Goal: Information Seeking & Learning: Check status

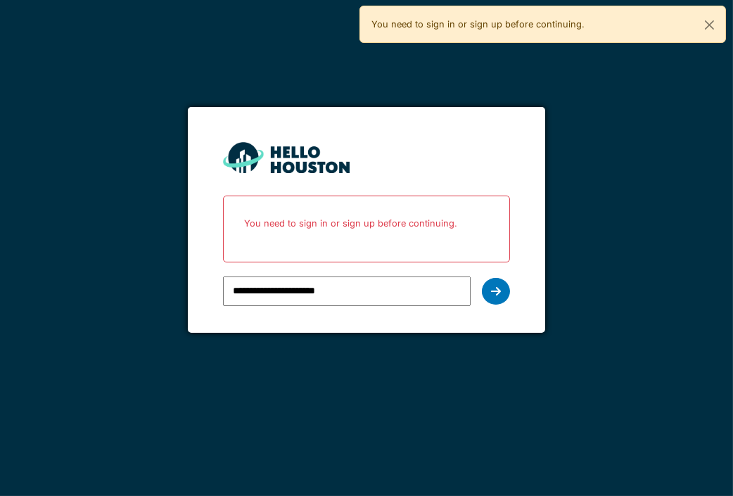
drag, startPoint x: 341, startPoint y: 217, endPoint x: 336, endPoint y: 222, distance: 8.0
click at [341, 217] on p "You need to sign in or sign up before continuing." at bounding box center [366, 223] width 269 height 37
click at [355, 298] on input "**********" at bounding box center [347, 291] width 248 height 30
type input "*"
click at [498, 288] on icon at bounding box center [496, 291] width 10 height 11
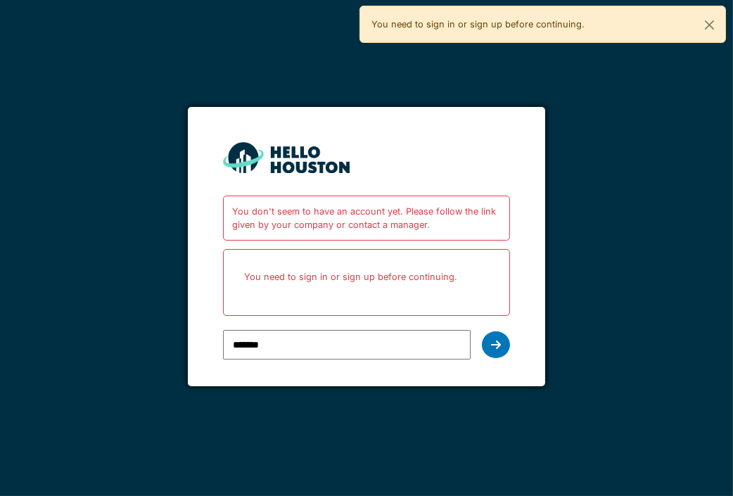
click at [291, 350] on input "*******" at bounding box center [347, 345] width 248 height 30
click at [429, 342] on input "*******" at bounding box center [347, 345] width 248 height 30
click at [371, 340] on input "*******" at bounding box center [347, 345] width 248 height 30
type input "**********"
click at [502, 342] on div at bounding box center [496, 344] width 28 height 27
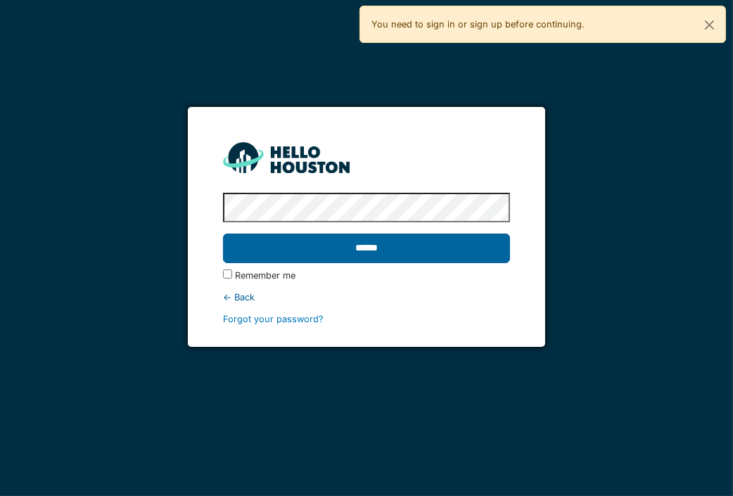
click at [452, 246] on input "******" at bounding box center [366, 249] width 287 height 30
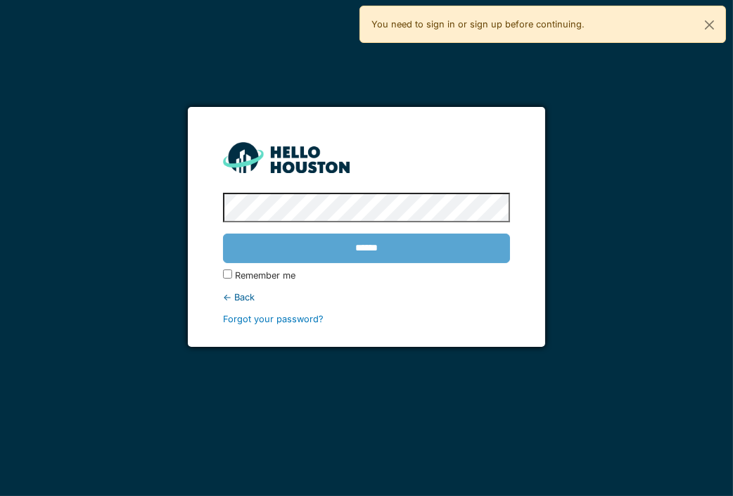
click at [366, 250] on div "******" at bounding box center [366, 248] width 287 height 41
click at [371, 245] on div "******" at bounding box center [366, 248] width 287 height 41
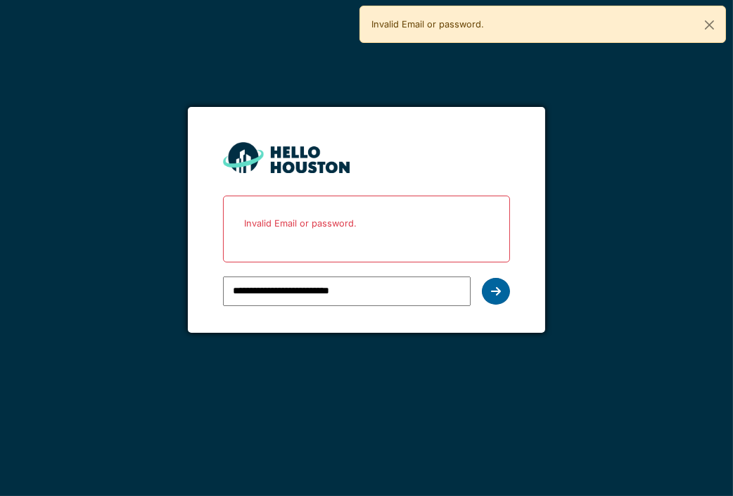
click at [504, 291] on div at bounding box center [496, 291] width 28 height 27
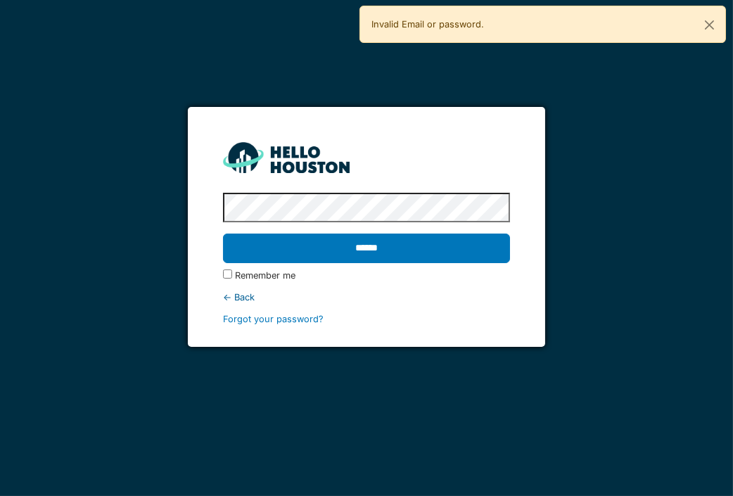
click at [223, 234] on input "******" at bounding box center [366, 249] width 287 height 30
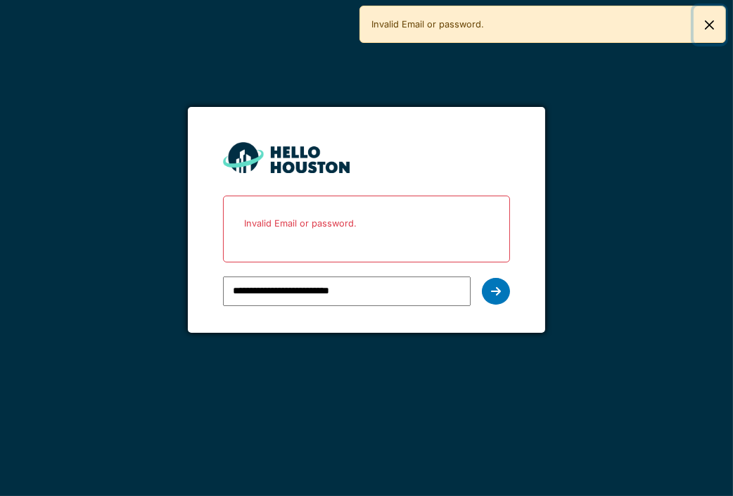
click at [715, 24] on button "Close" at bounding box center [710, 24] width 32 height 37
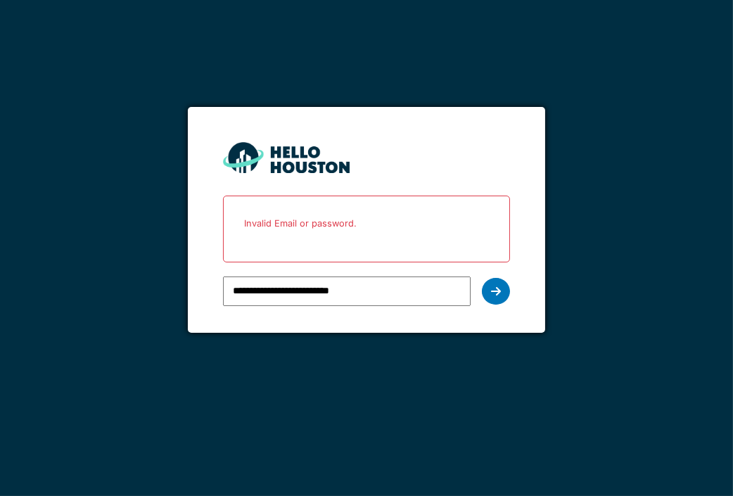
click at [397, 295] on input "**********" at bounding box center [347, 291] width 248 height 30
click at [500, 290] on icon at bounding box center [496, 291] width 10 height 11
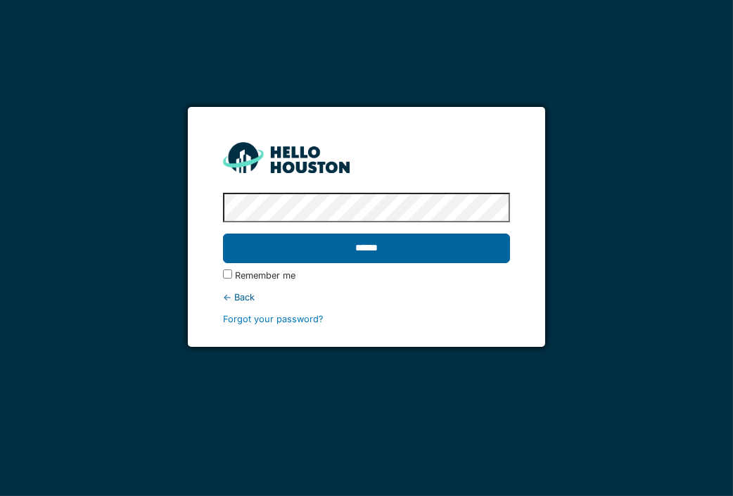
click at [332, 244] on input "******" at bounding box center [366, 249] width 287 height 30
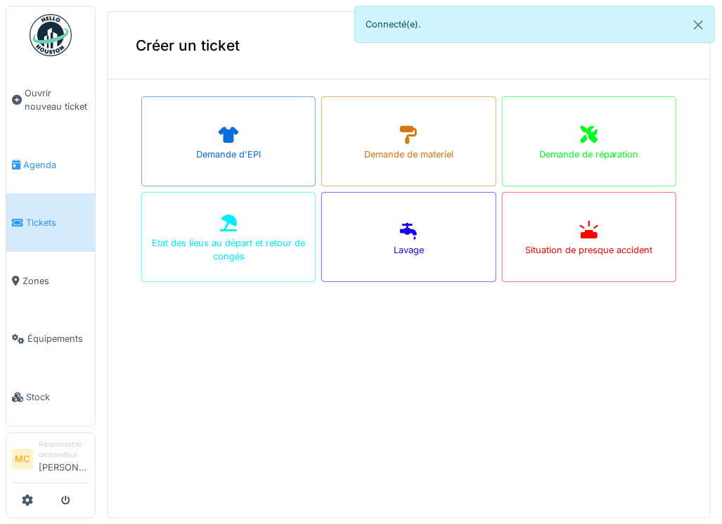
click at [37, 164] on span "Agenda" at bounding box center [56, 164] width 66 height 13
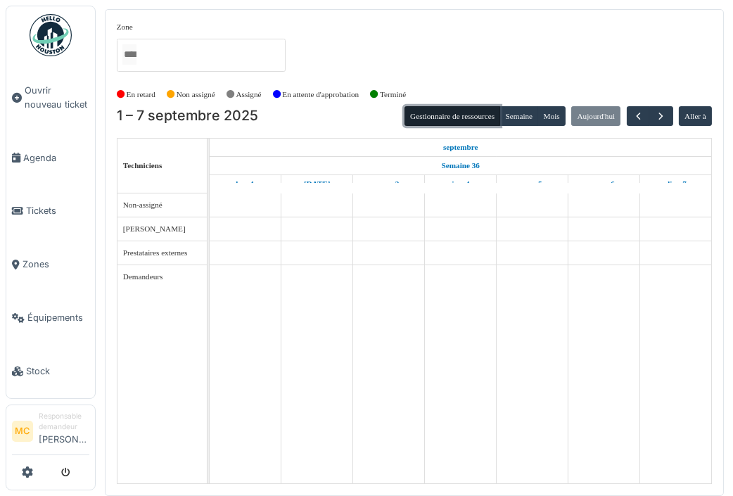
click at [442, 110] on button "Gestionnaire de ressources" at bounding box center [452, 116] width 96 height 20
click at [32, 257] on span "Zones" at bounding box center [56, 263] width 67 height 13
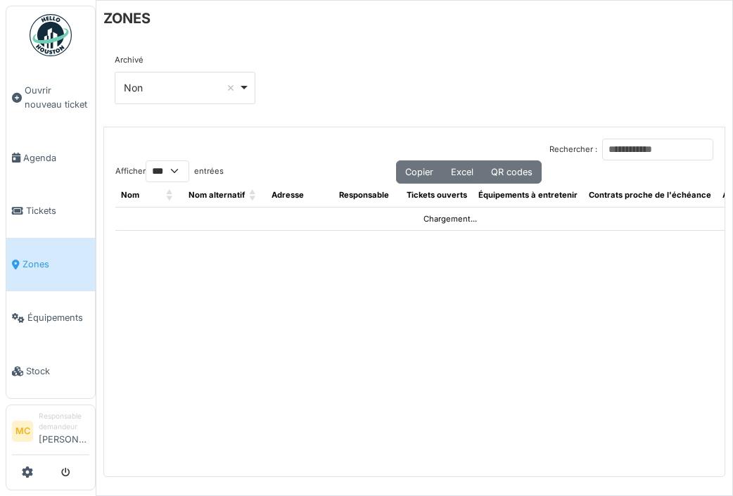
select select "***"
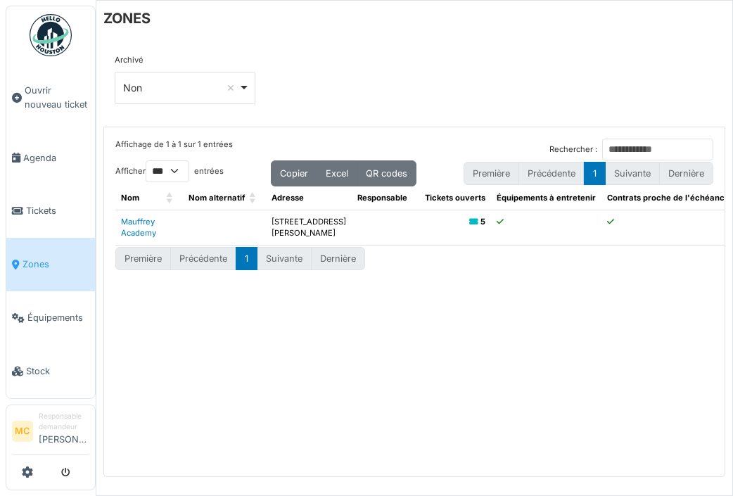
click at [469, 219] on icon at bounding box center [473, 222] width 9 height 8
click at [480, 221] on b "5" at bounding box center [482, 222] width 5 height 10
click at [469, 222] on icon at bounding box center [473, 222] width 9 height 8
click at [293, 270] on li "Suivante" at bounding box center [284, 258] width 54 height 23
click at [201, 270] on li "Précédente" at bounding box center [203, 258] width 65 height 23
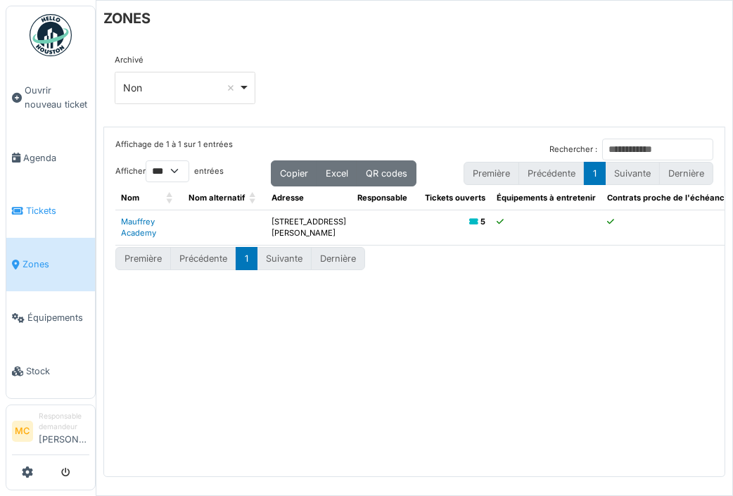
click at [32, 206] on span "Tickets" at bounding box center [57, 210] width 63 height 13
click at [37, 204] on span "Tickets" at bounding box center [57, 210] width 63 height 13
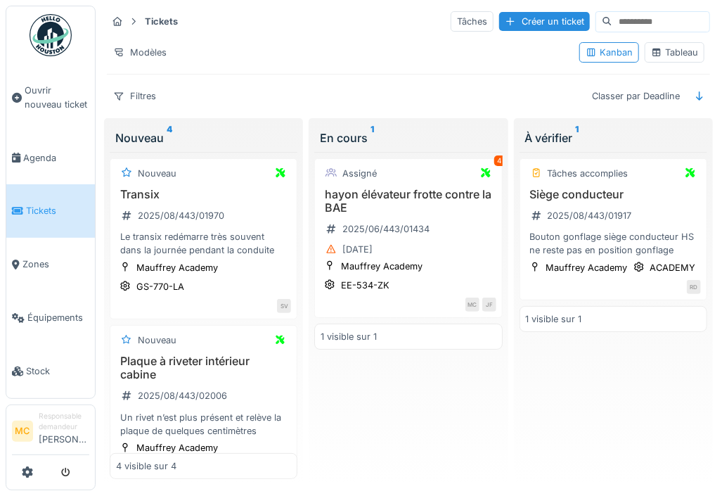
scroll to position [11, 0]
click at [169, 118] on div "Nouveau 4 Nouveau Transix 2025/08/443/01970 Le transix redémarre très souvent d…" at bounding box center [203, 301] width 199 height 366
drag, startPoint x: 367, startPoint y: 127, endPoint x: 483, endPoint y: 111, distance: 117.1
click at [369, 129] on div "En cours 1" at bounding box center [408, 137] width 177 height 17
click at [551, 129] on div "À vérifier 1" at bounding box center [613, 137] width 177 height 17
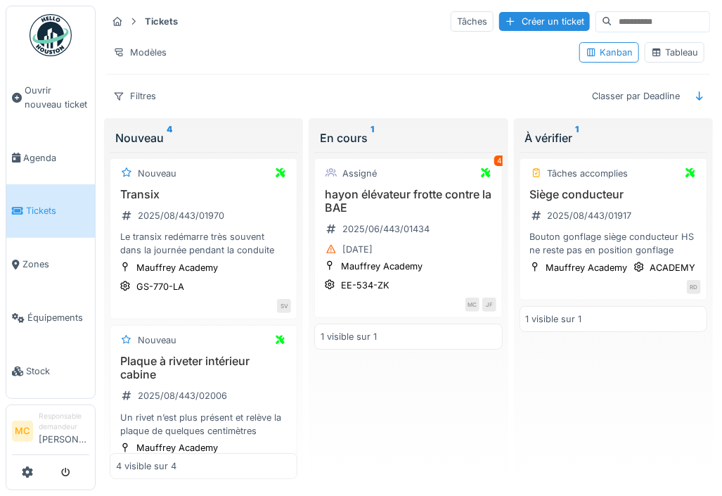
click at [568, 312] on div "1 visible sur 1" at bounding box center [554, 318] width 56 height 13
click at [588, 230] on div "Bouton gonflage siège conducteur HS ne reste pas en position gonflage" at bounding box center [613, 243] width 175 height 27
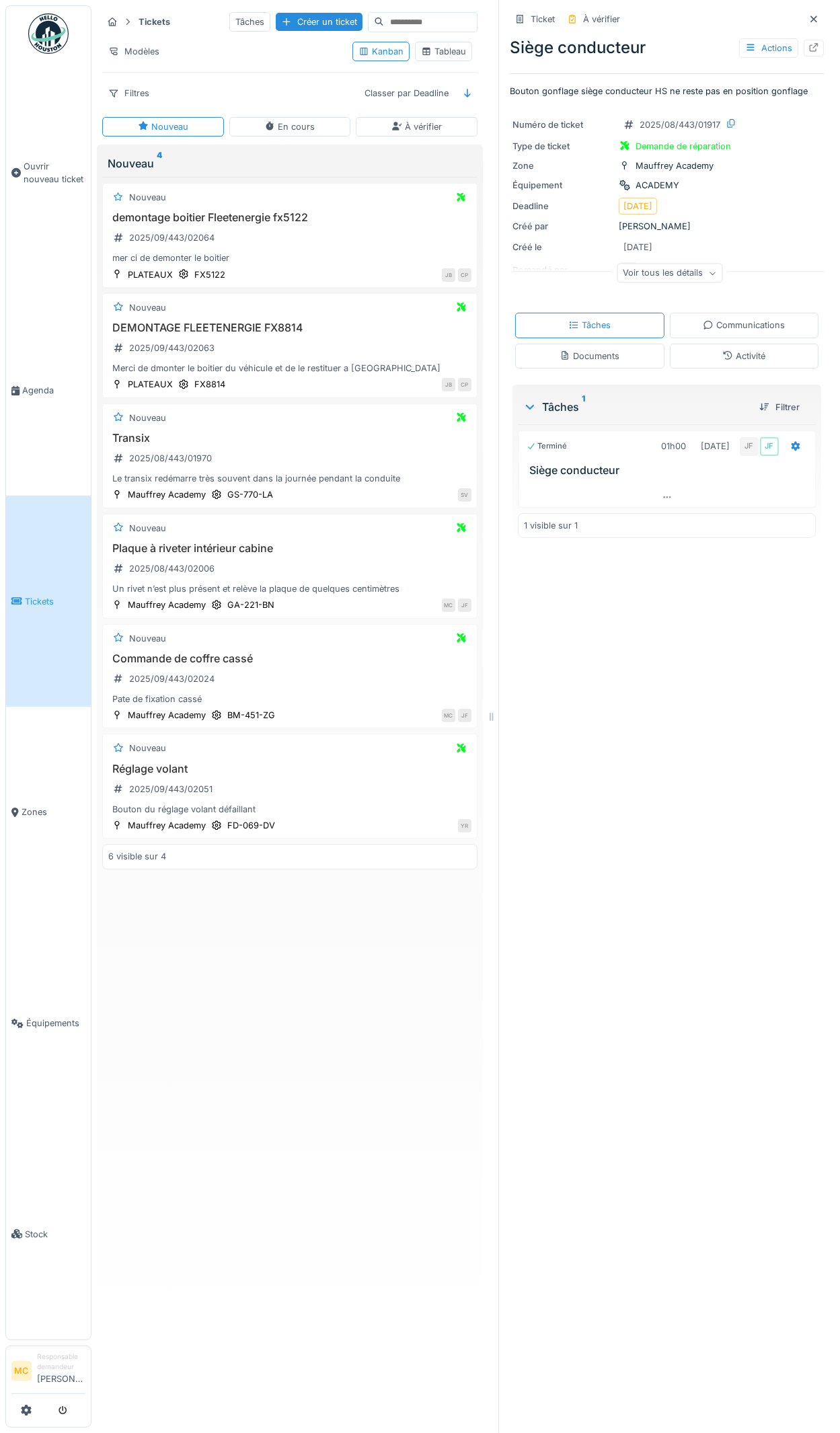
scroll to position [10, 0]
click at [677, 266] on div "Voir tous les détails" at bounding box center [669, 273] width 105 height 19
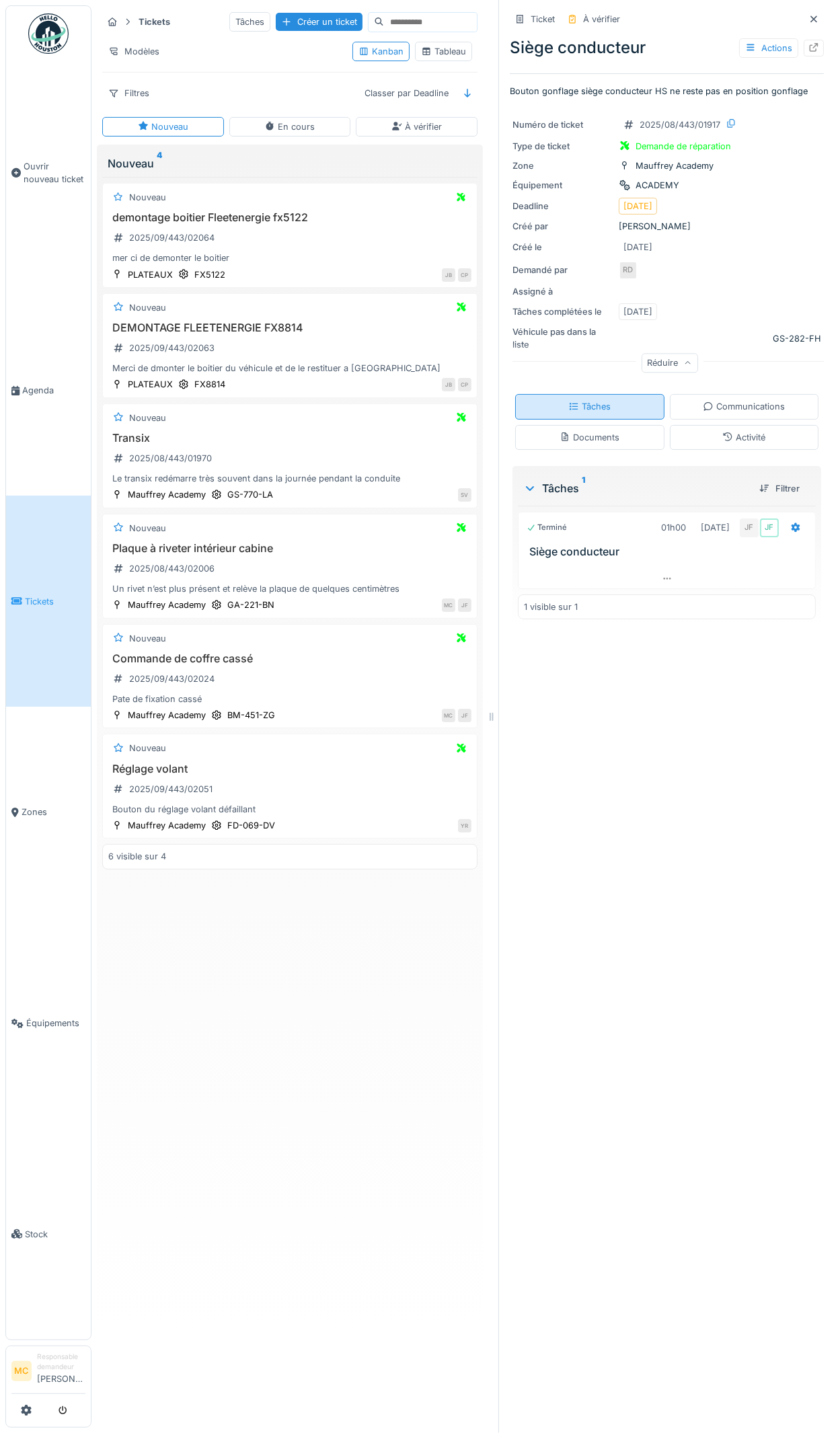
click at [595, 394] on div "Tâches" at bounding box center [590, 406] width 149 height 25
click at [589, 431] on div "Documents" at bounding box center [589, 437] width 60 height 12
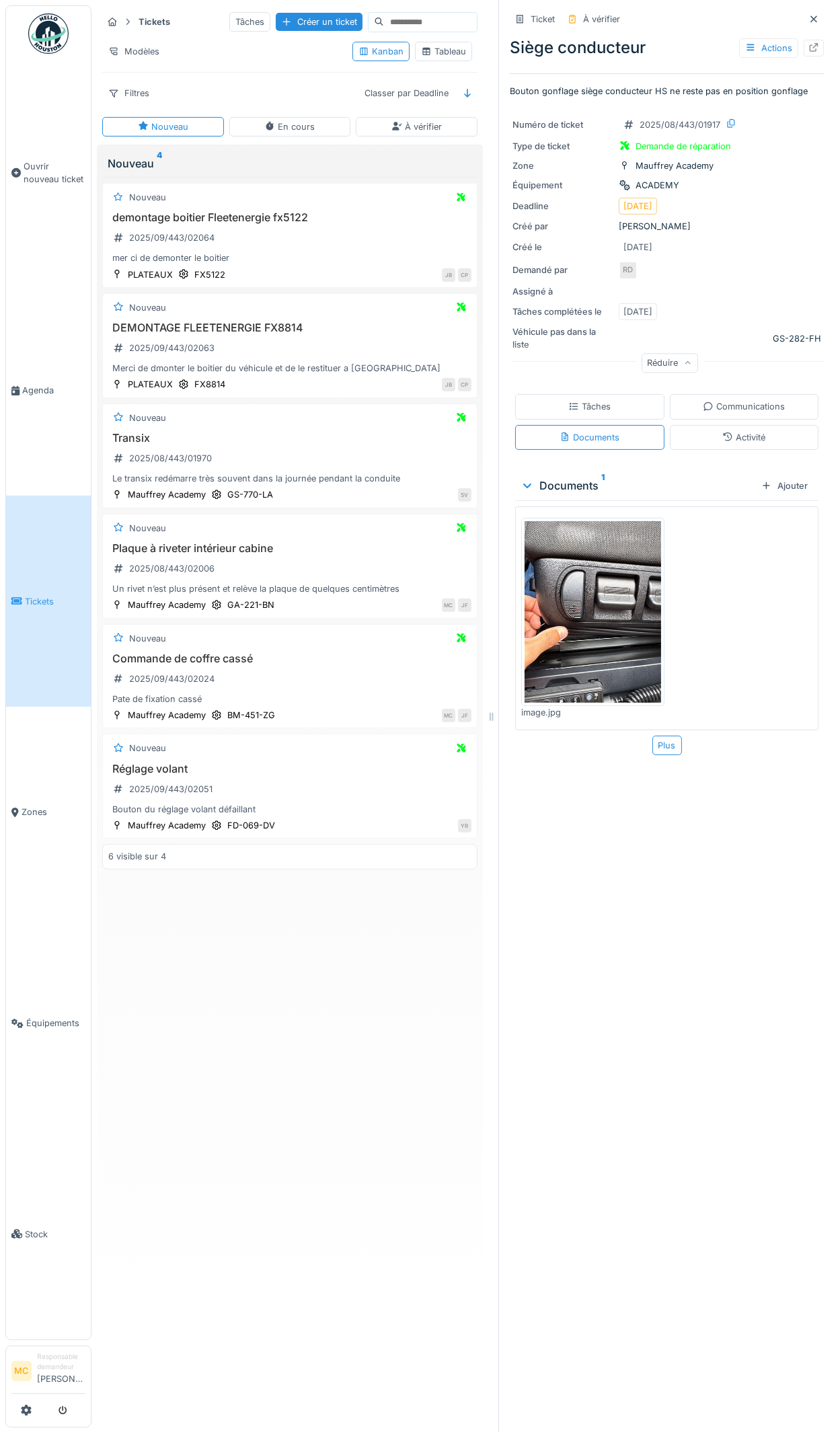
click at [690, 431] on div "Activité" at bounding box center [743, 437] width 43 height 12
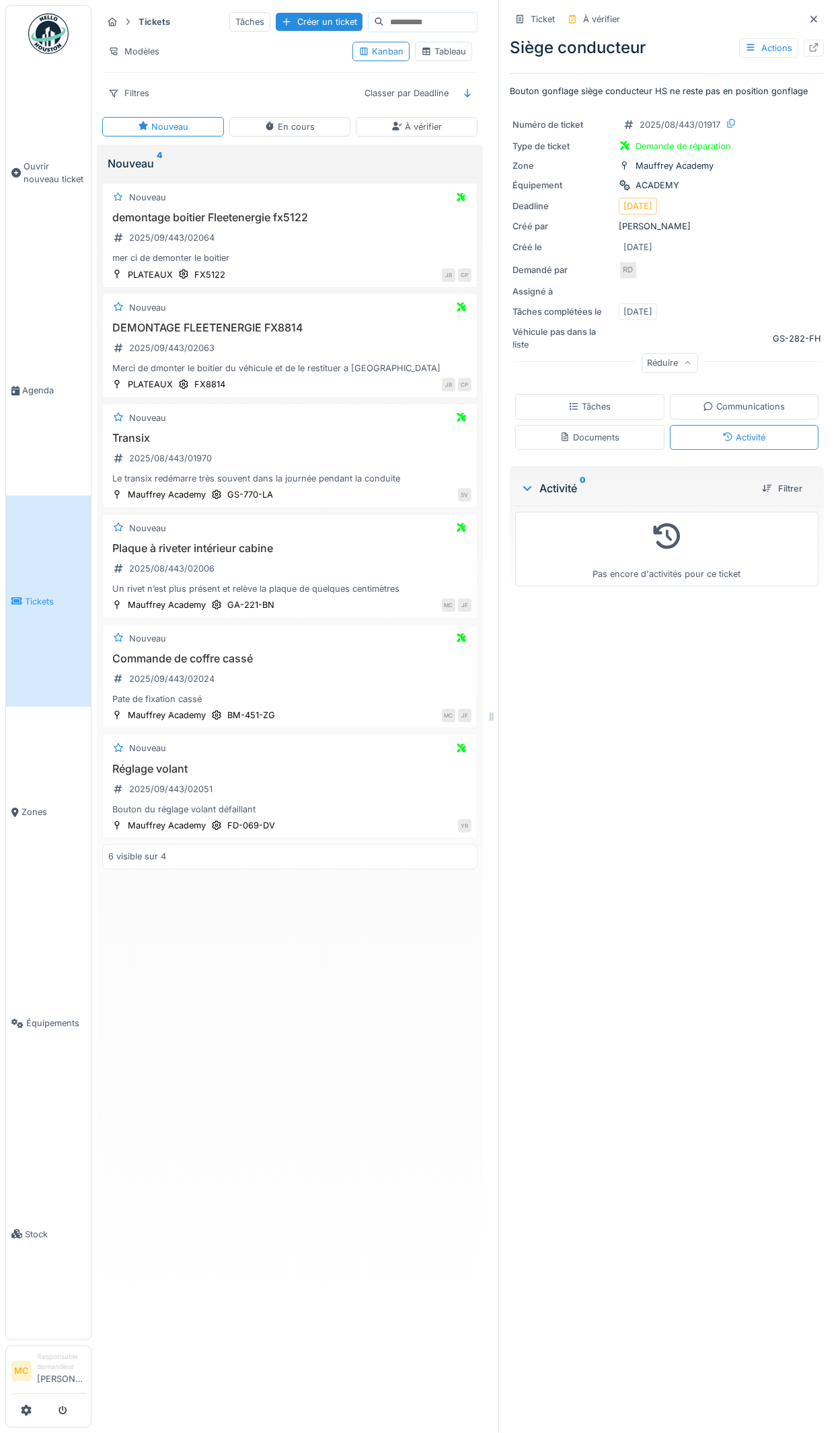
click at [690, 401] on div "Communications" at bounding box center [743, 406] width 82 height 12
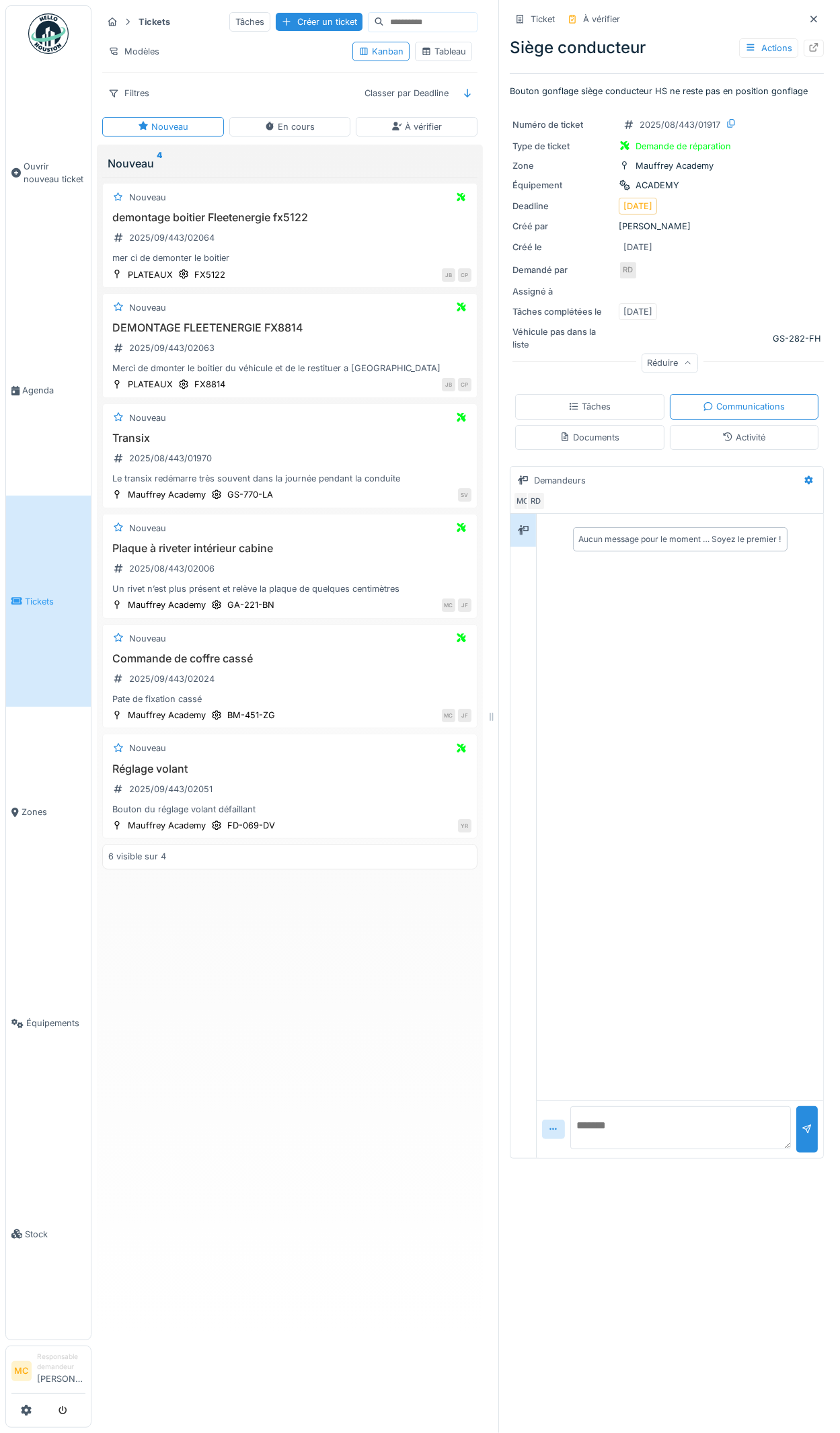
click at [570, 431] on div "Documents" at bounding box center [589, 437] width 60 height 12
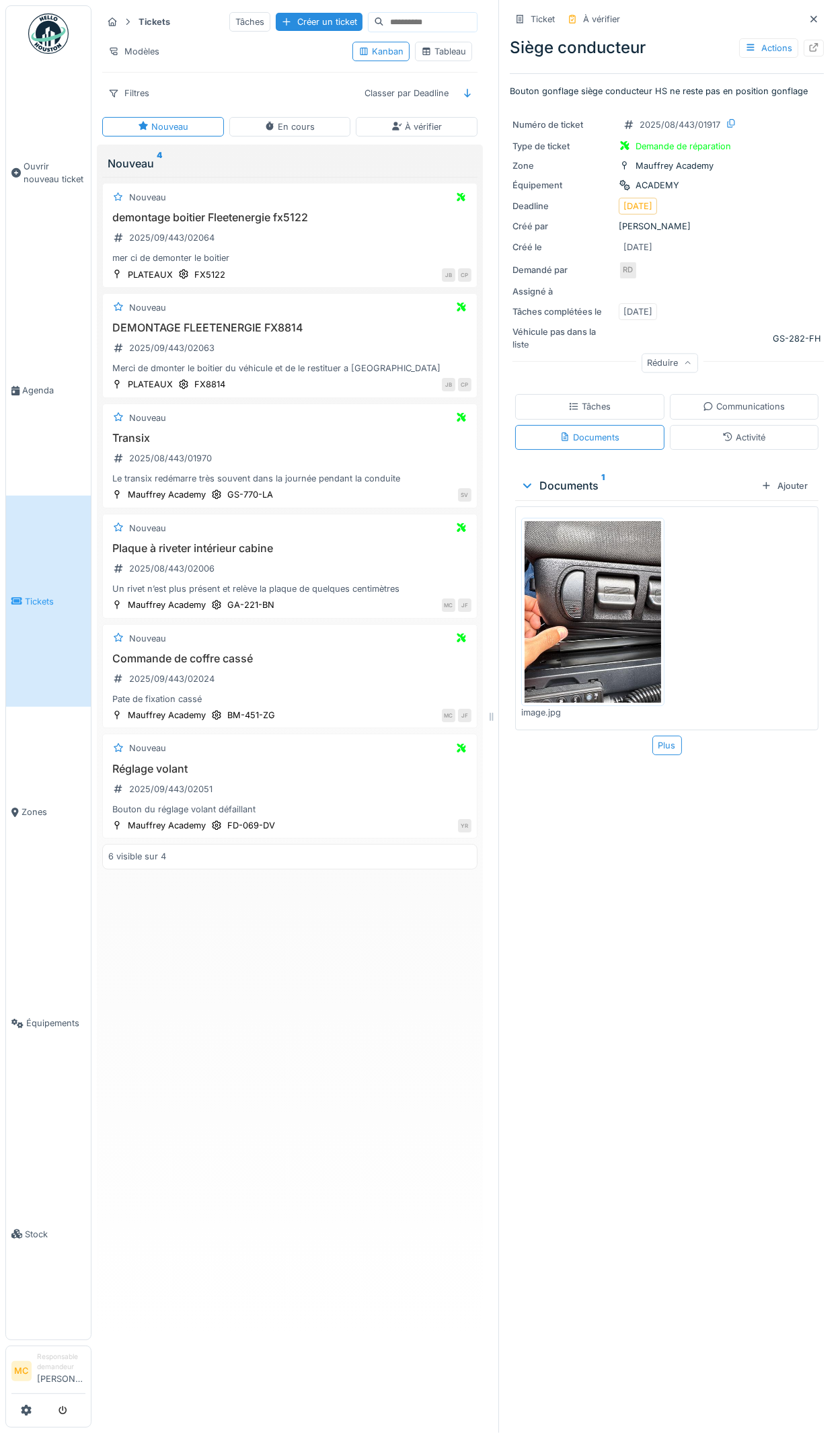
click at [571, 401] on div "Tâches" at bounding box center [589, 406] width 42 height 12
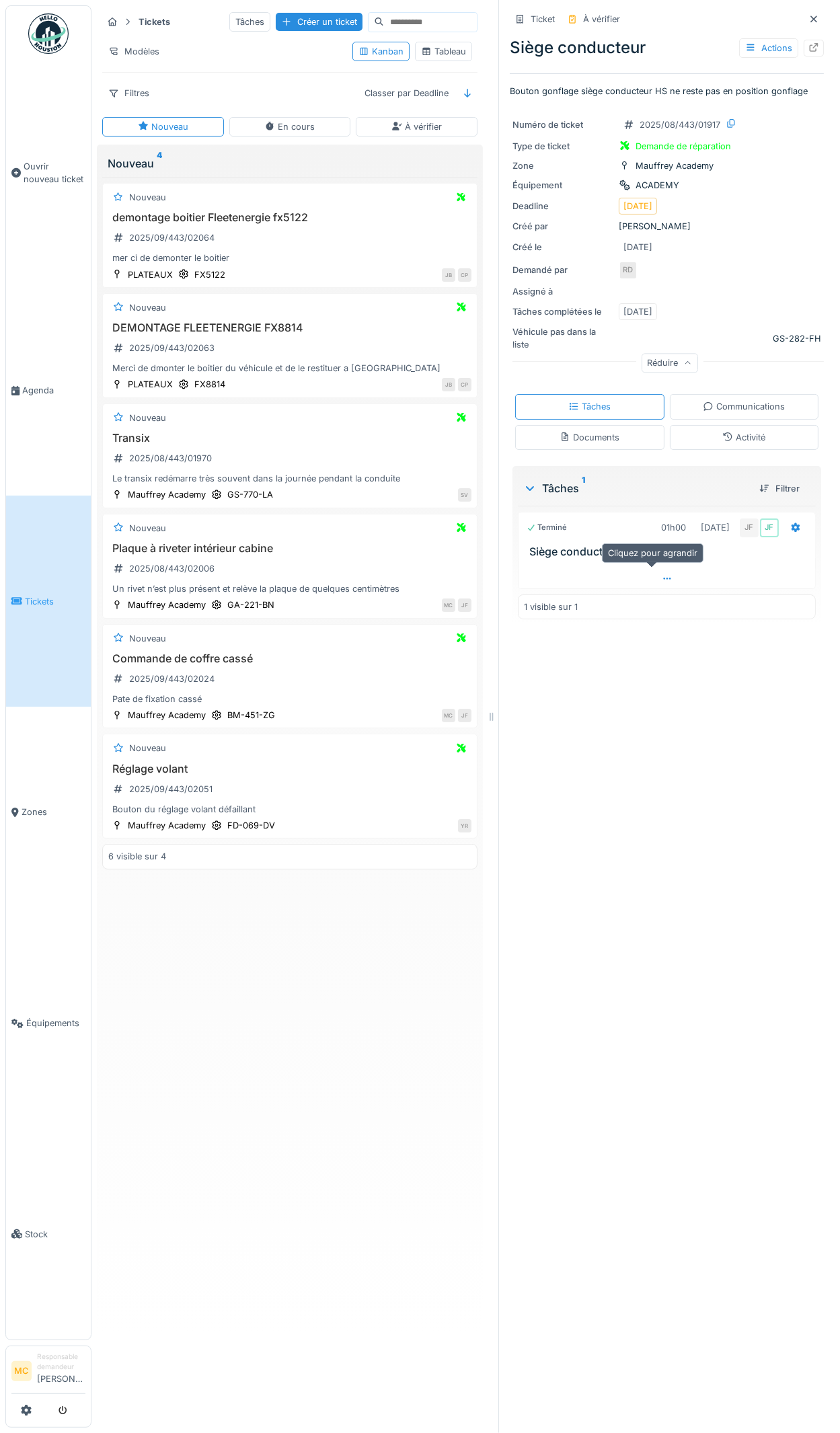
click at [661, 473] on icon at bounding box center [666, 578] width 11 height 9
click at [266, 473] on div "Réglage volant 2025/09/443/02051 Bouton du réglage volant défaillant" at bounding box center [290, 790] width 363 height 54
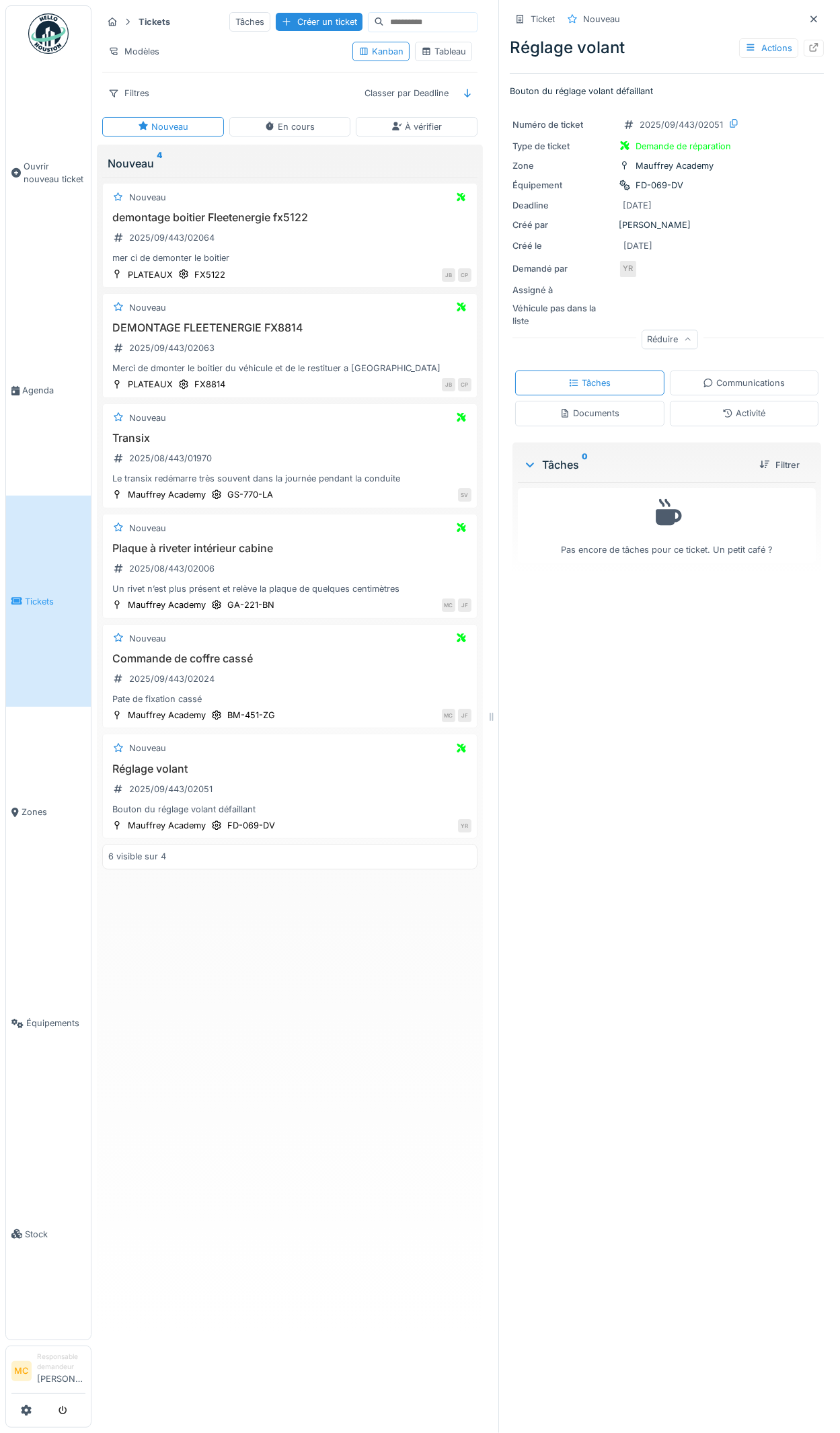
click at [683, 337] on icon at bounding box center [687, 339] width 8 height 7
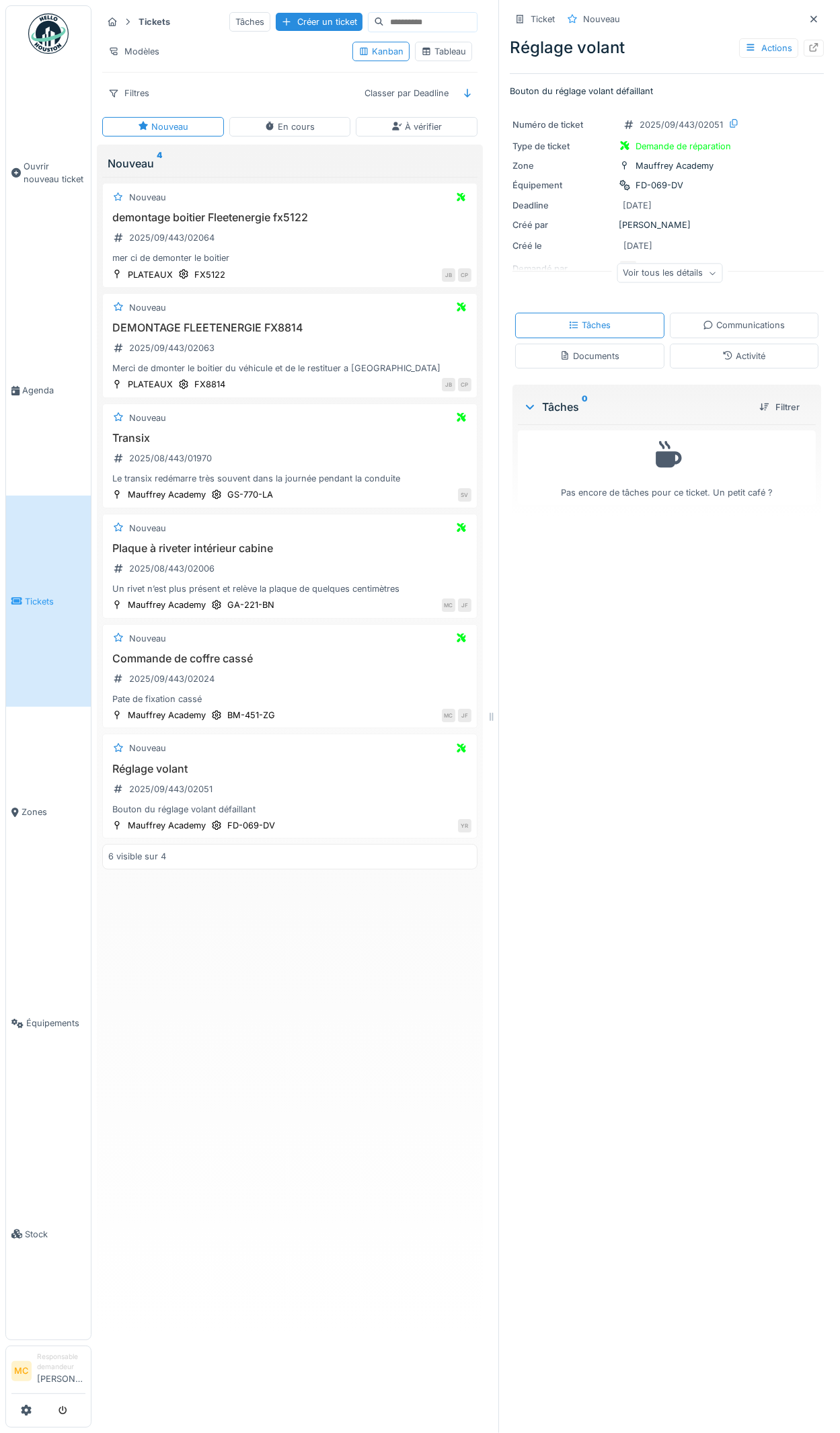
click at [675, 264] on div "Voir tous les détails" at bounding box center [669, 273] width 105 height 19
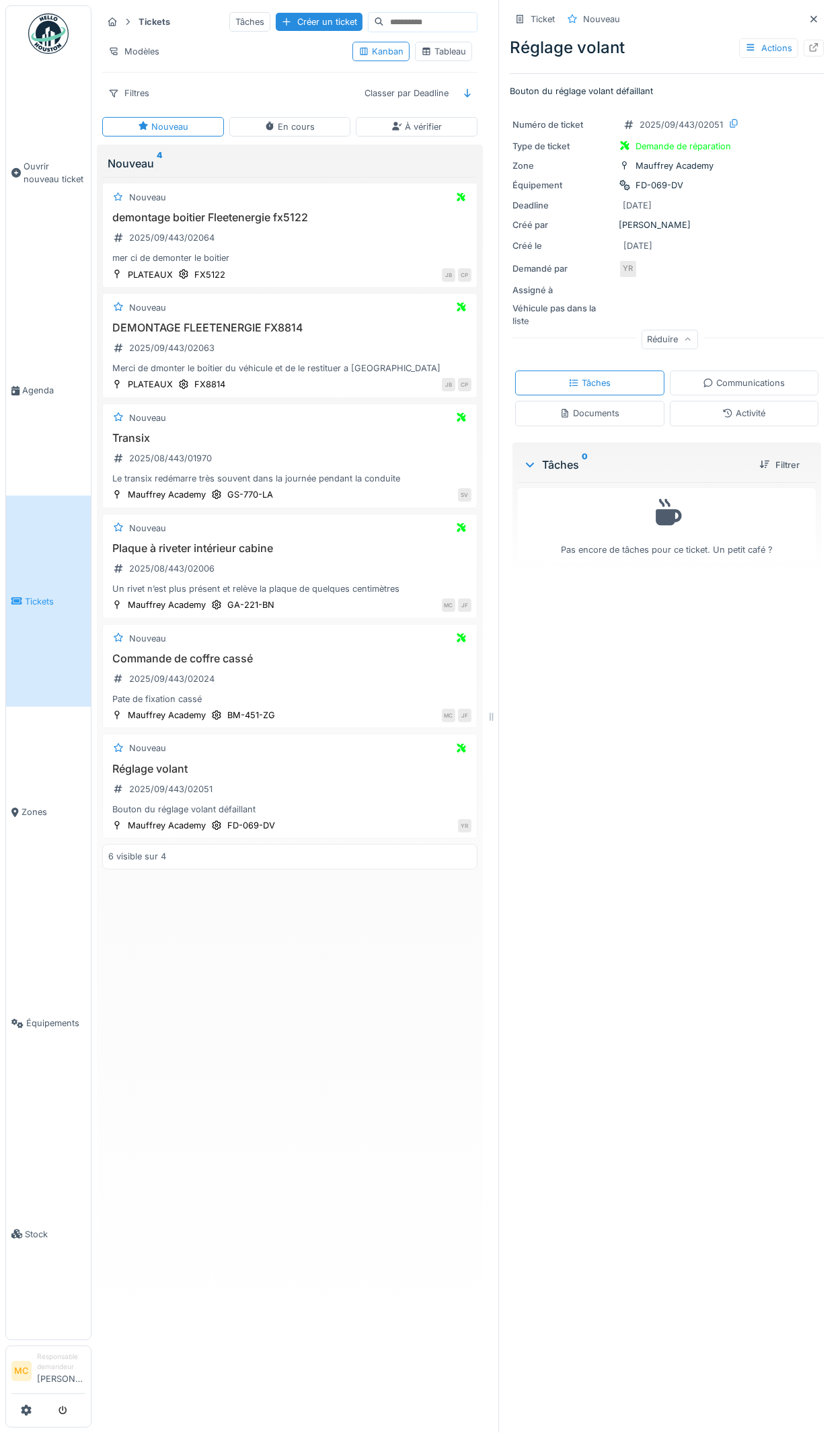
click at [584, 407] on div "Documents" at bounding box center [589, 413] width 60 height 12
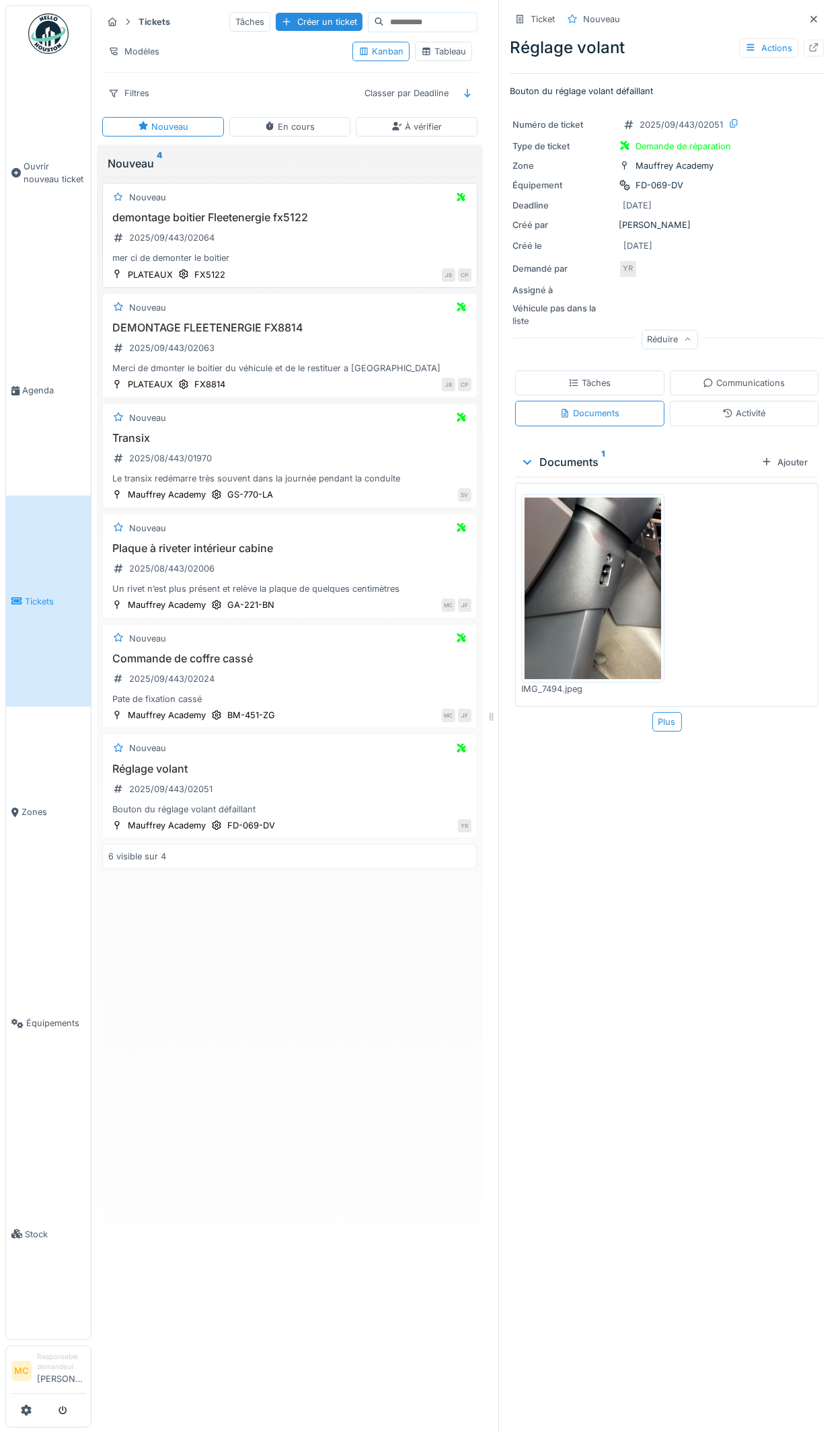
click at [368, 226] on div "demontage boitier Fleetenergie fx5122 2025/09/443/02064 mer ci de demonter le b…" at bounding box center [290, 238] width 363 height 54
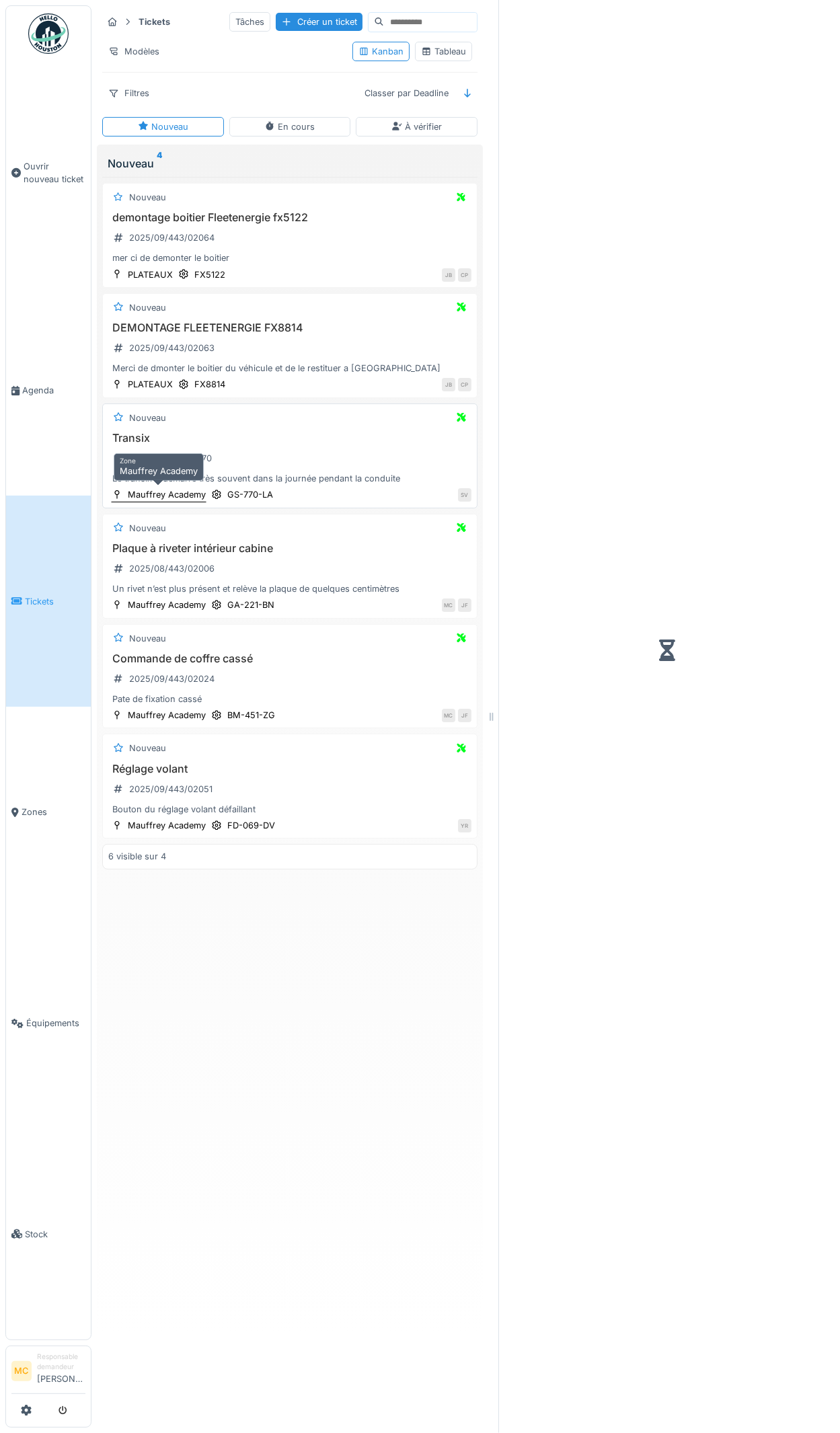
click at [176, 473] on div "Mauffrey Academy" at bounding box center [167, 494] width 78 height 12
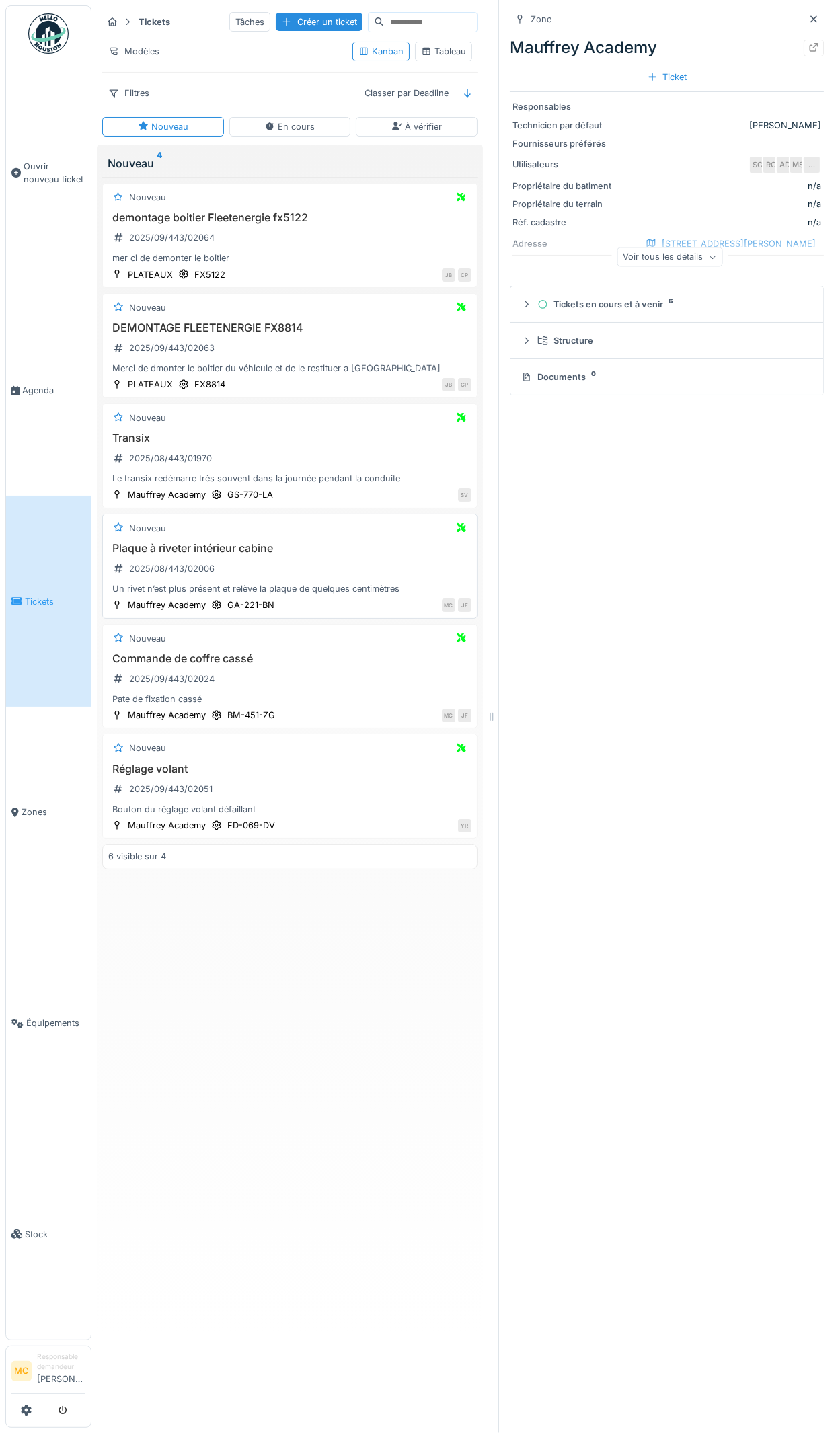
drag, startPoint x: 179, startPoint y: 552, endPoint x: 173, endPoint y: 581, distance: 29.6
drag, startPoint x: 173, startPoint y: 581, endPoint x: 129, endPoint y: 680, distance: 108.3
click at [129, 473] on div "Pate de fixation cassé" at bounding box center [290, 699] width 363 height 12
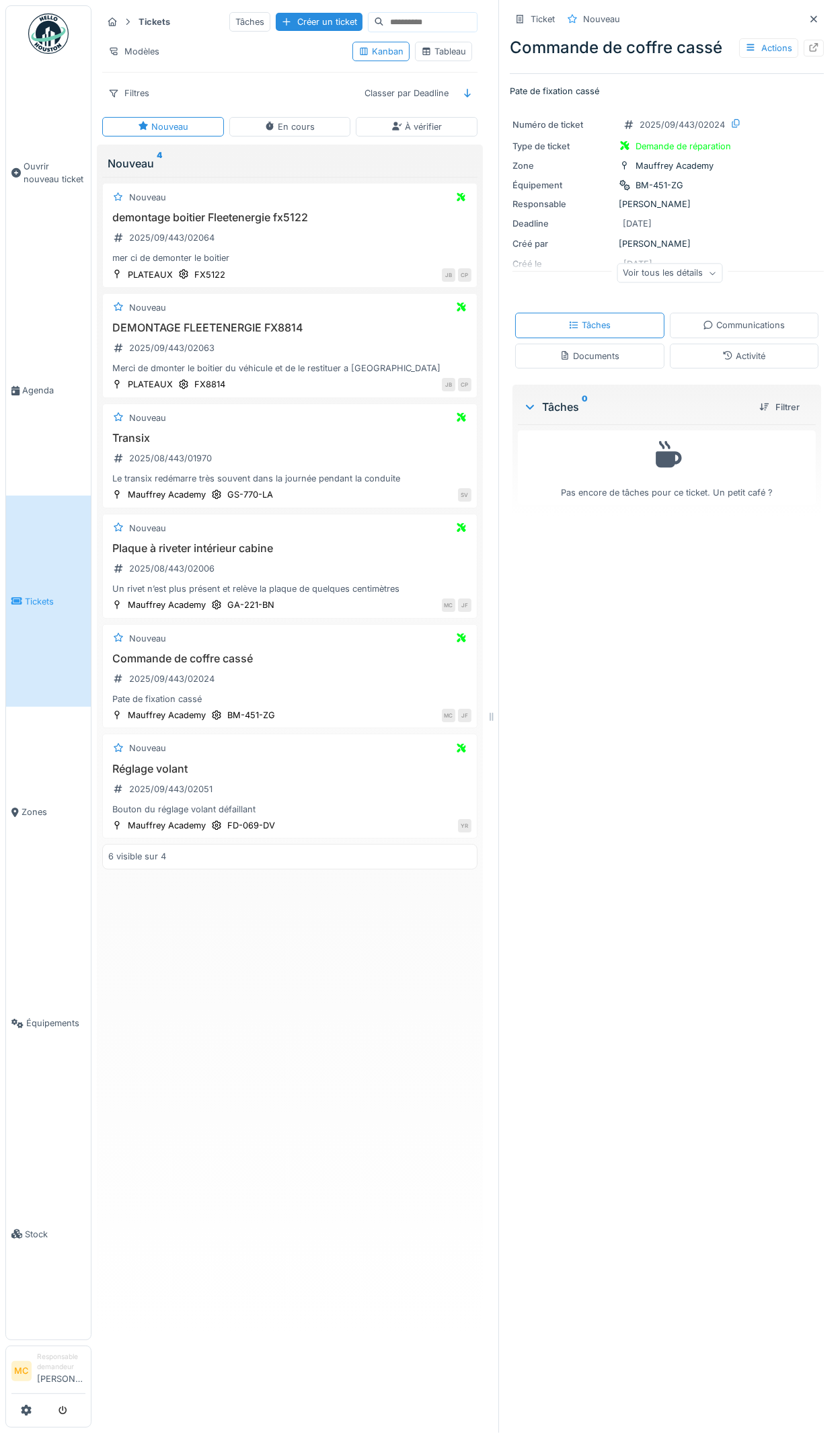
click at [619, 264] on div "Voir tous les détails" at bounding box center [669, 273] width 105 height 19
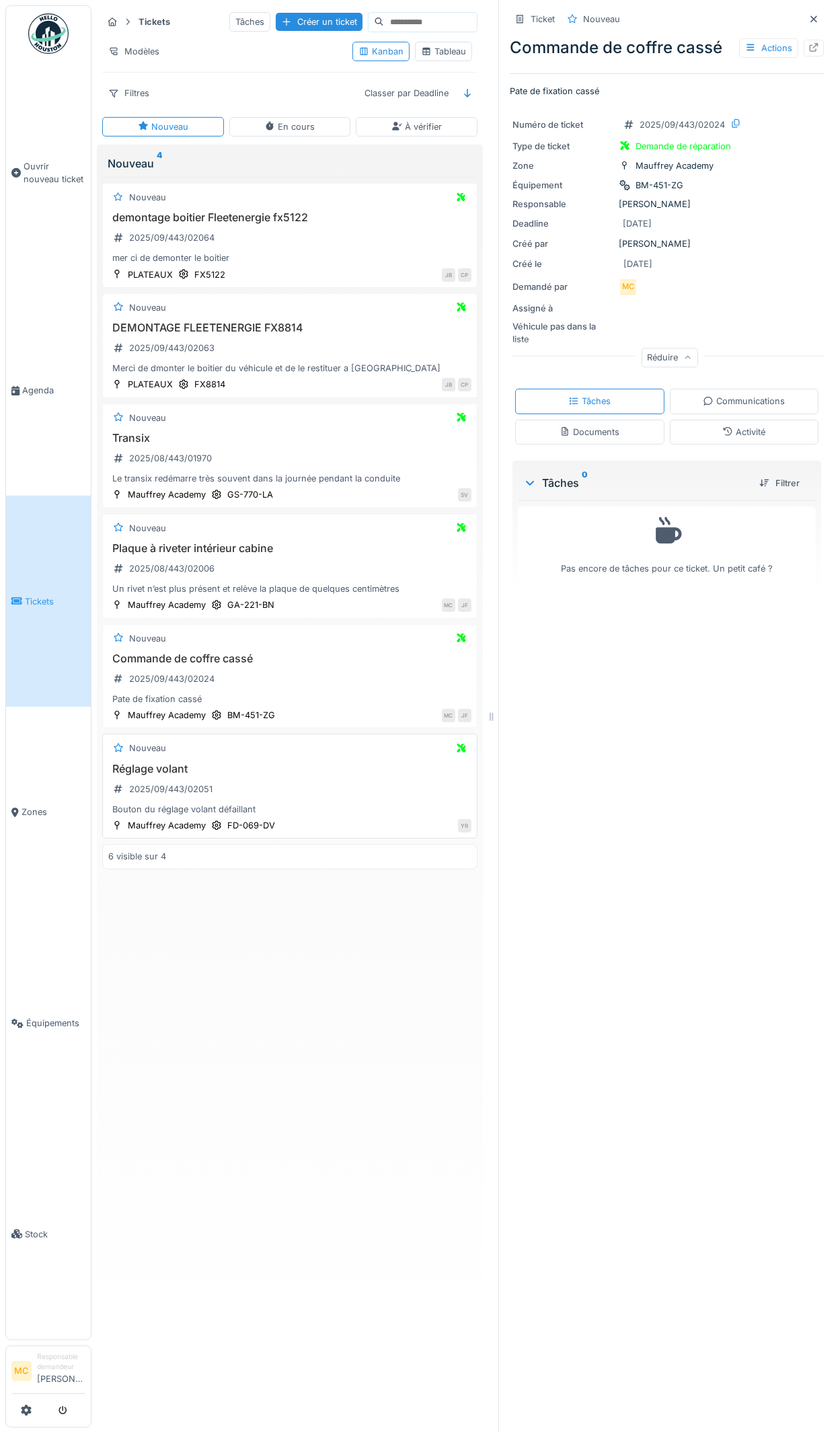
click at [338, 473] on div "Réglage volant 2025/09/443/02051 Bouton du réglage volant défaillant" at bounding box center [290, 790] width 363 height 54
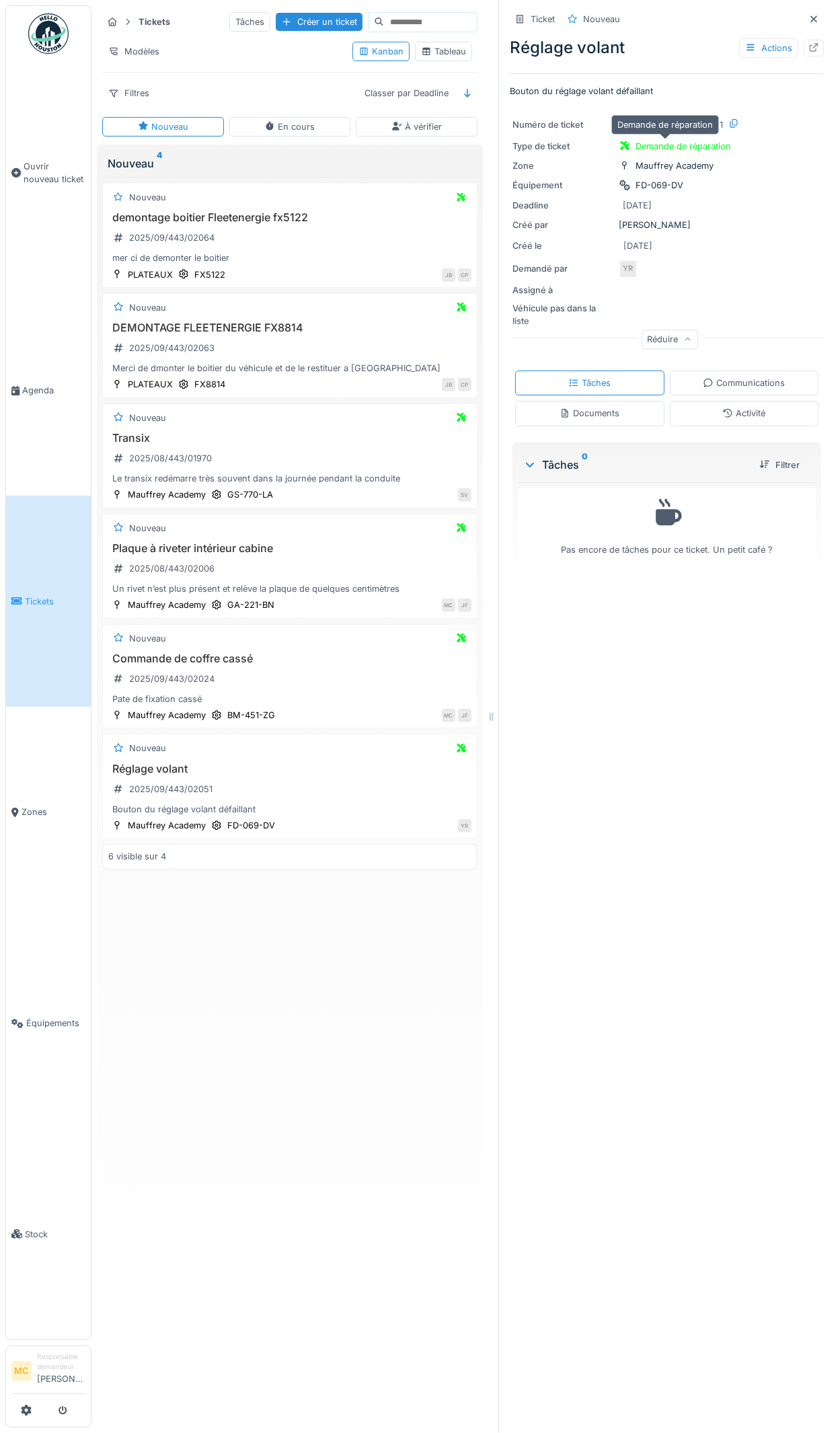
click at [690, 140] on div "Demande de réparation" at bounding box center [683, 145] width 96 height 12
click at [647, 140] on div "Demande de réparation" at bounding box center [683, 145] width 96 height 12
click at [652, 140] on div "Demande de réparation" at bounding box center [683, 145] width 96 height 12
click at [570, 407] on div "Documents" at bounding box center [589, 413] width 60 height 12
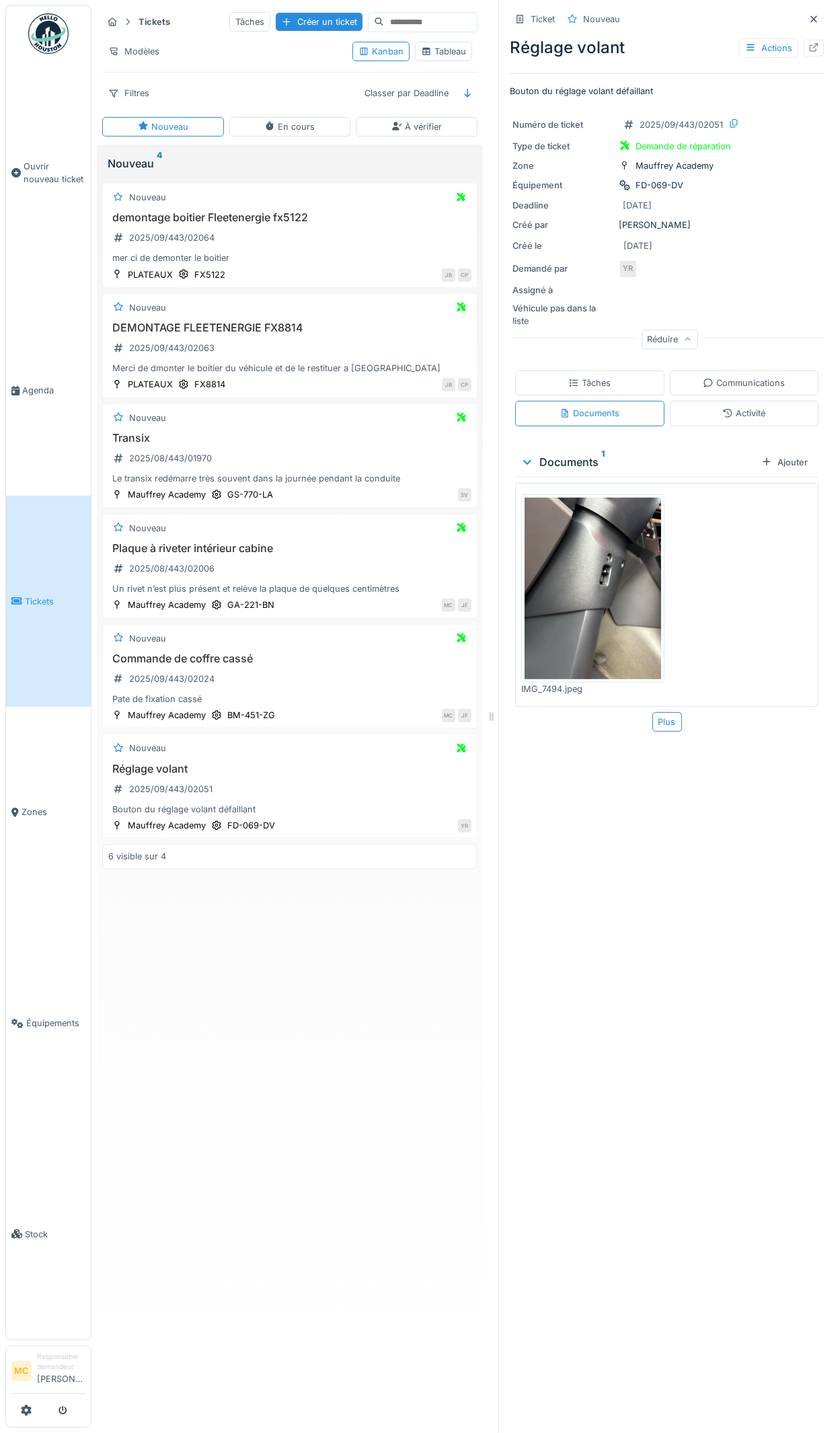
click at [690, 409] on icon at bounding box center [727, 413] width 9 height 9
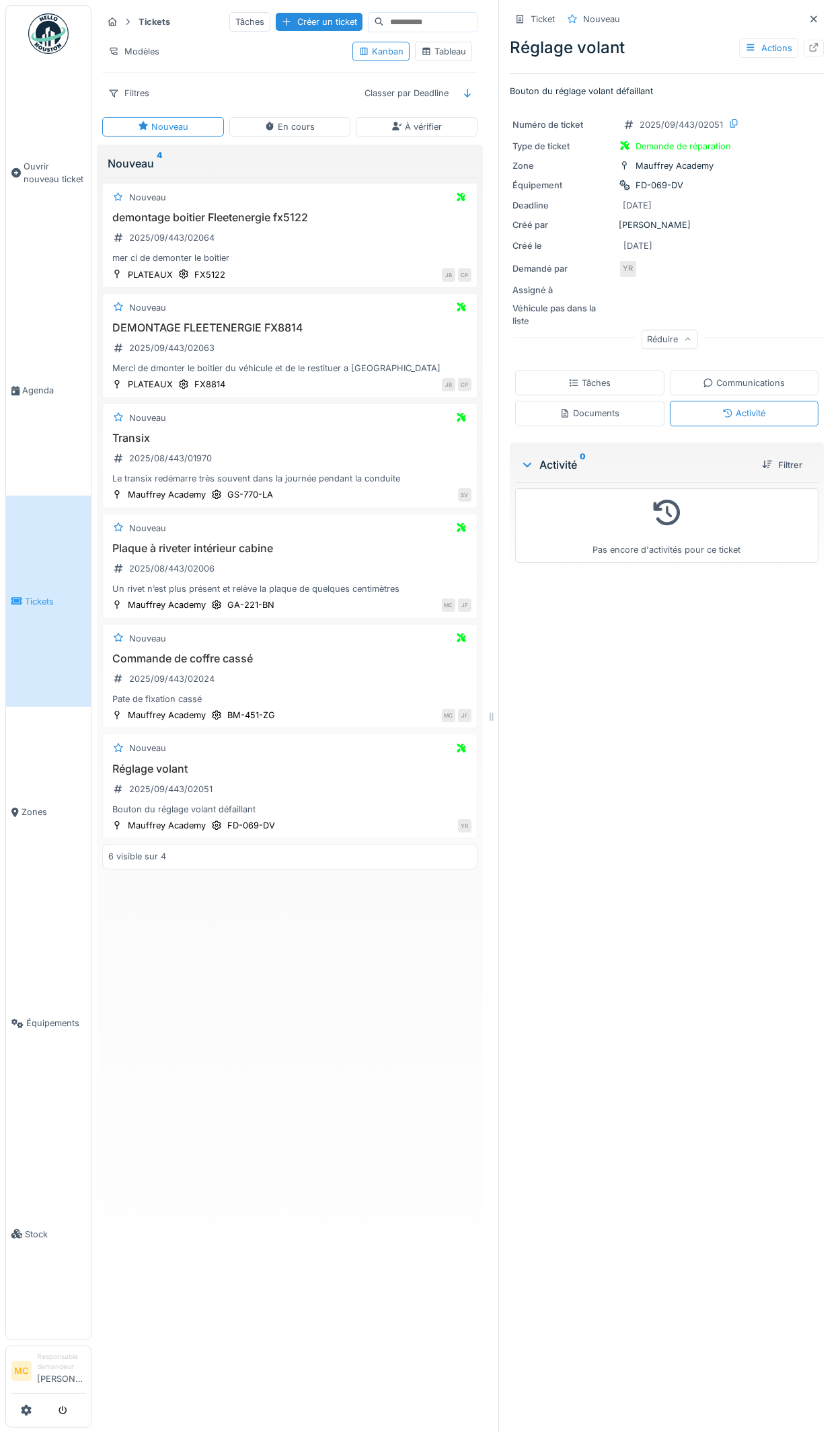
click at [690, 377] on div "Communications" at bounding box center [743, 382] width 82 height 12
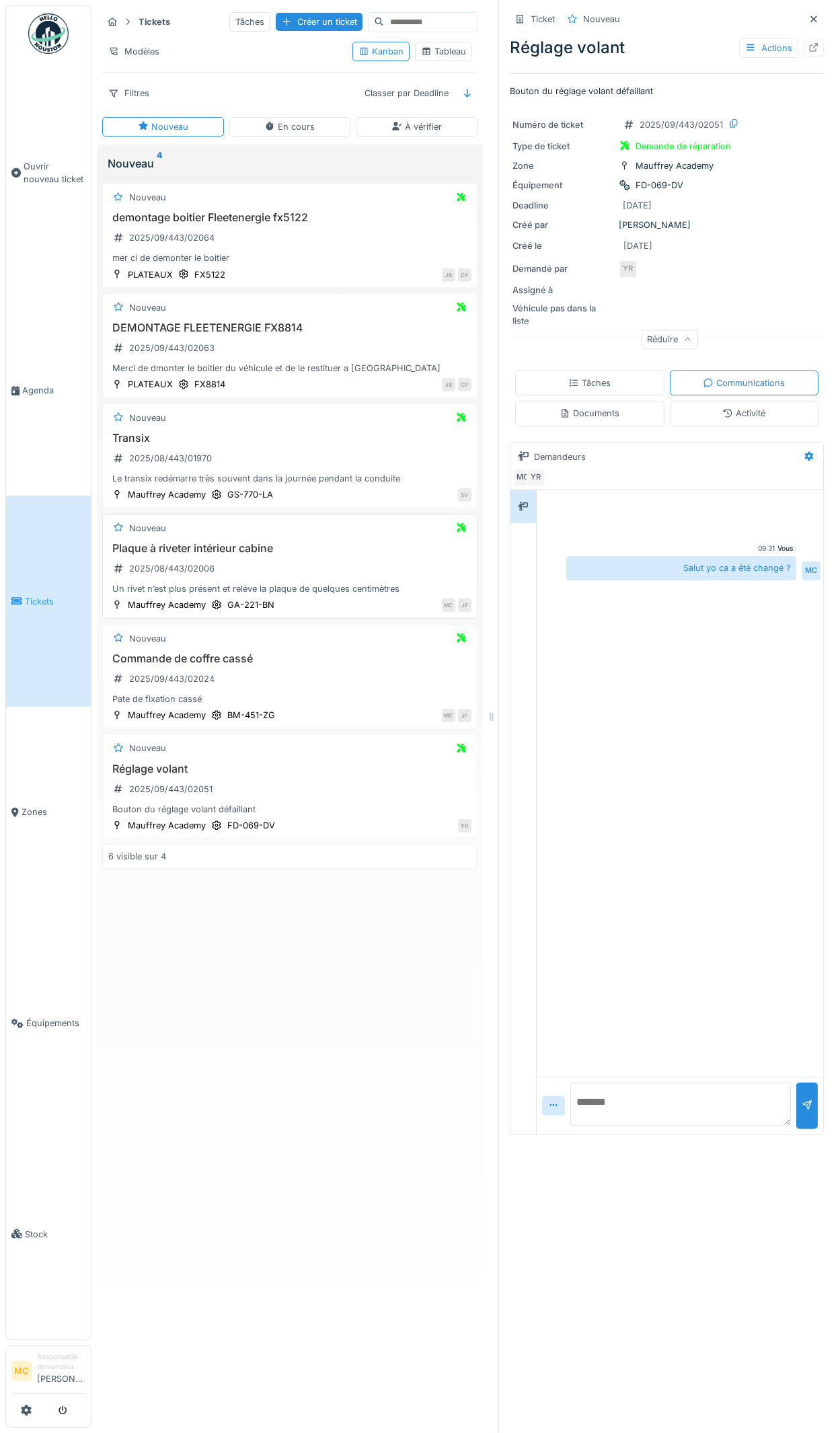
click at [361, 473] on div "Plaque à riveter intérieur cabine 2025/08/443/02006 Un rivet n’est plus présent…" at bounding box center [290, 569] width 363 height 54
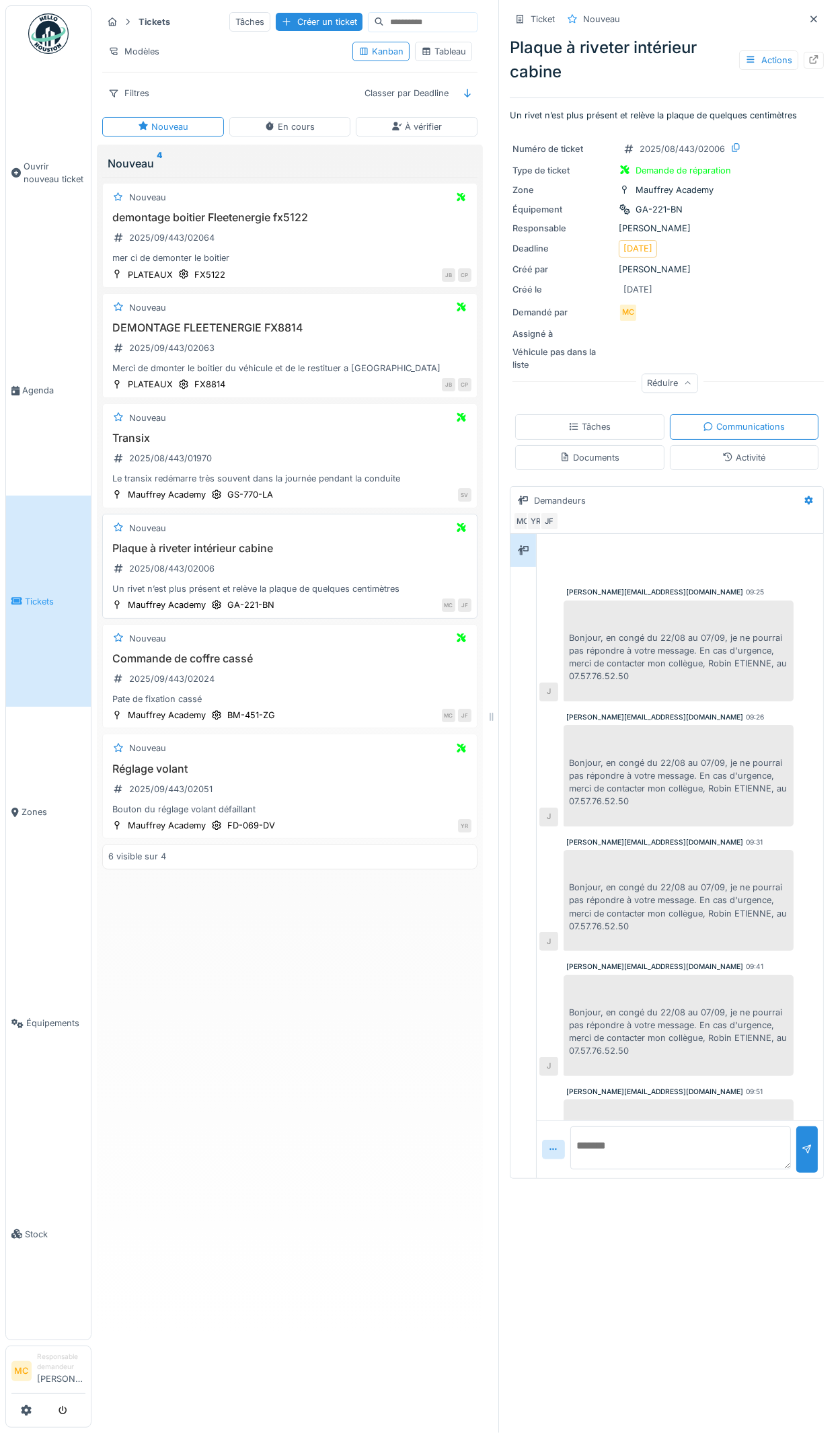
scroll to position [711, 0]
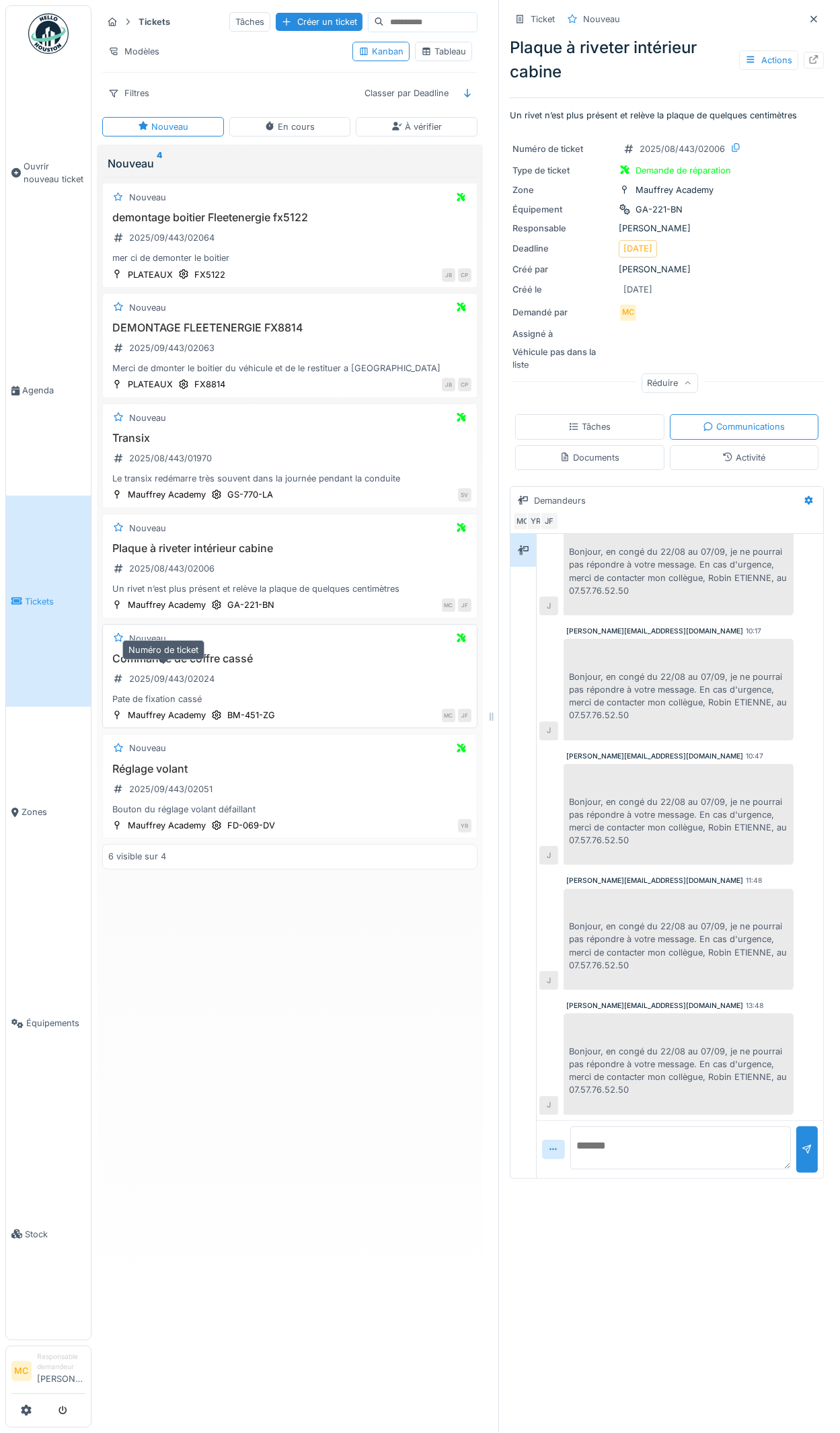
click at [216, 473] on div "2025/09/443/02024" at bounding box center [163, 678] width 111 height 22
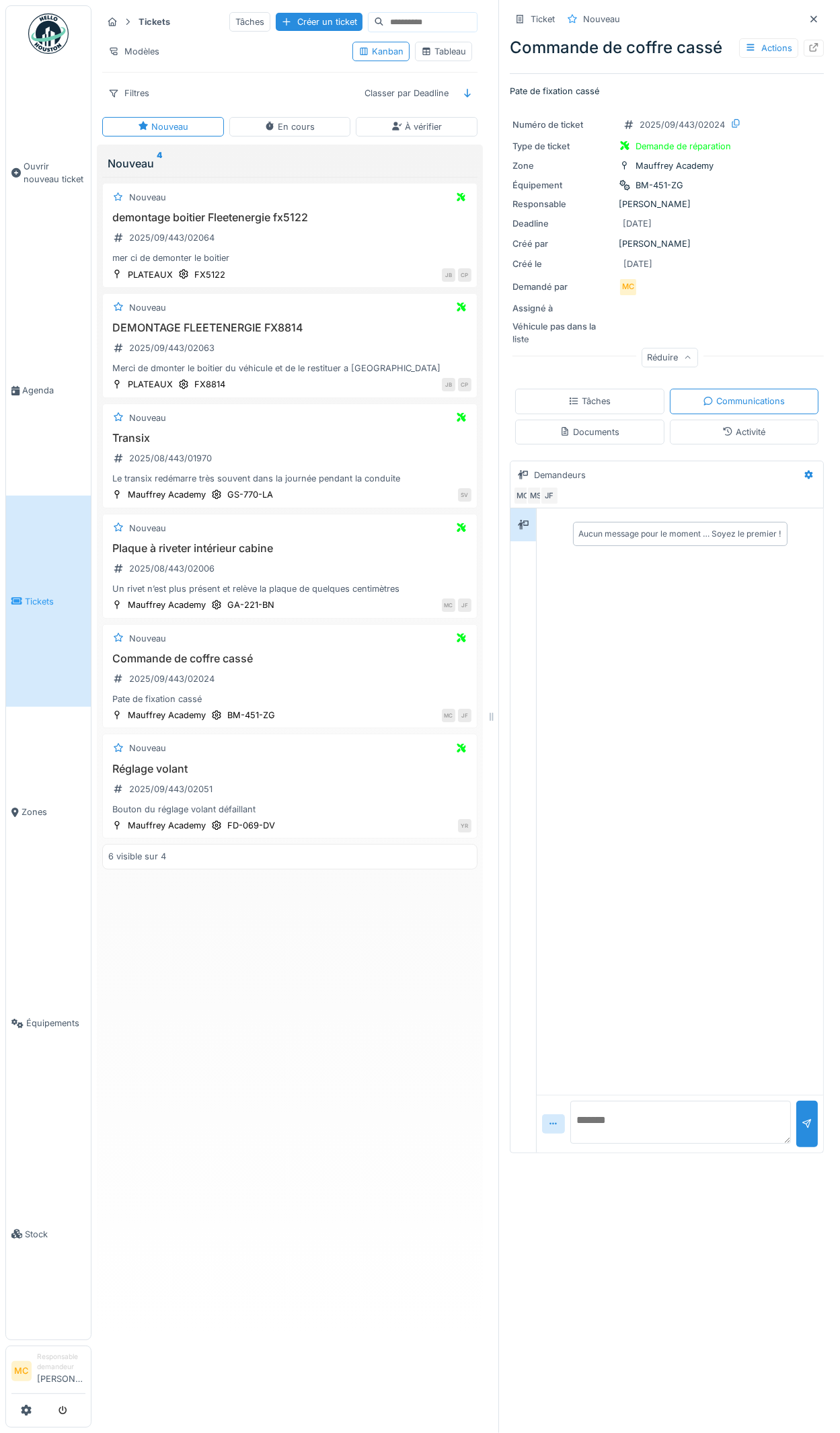
click at [604, 420] on div "Documents" at bounding box center [590, 432] width 149 height 25
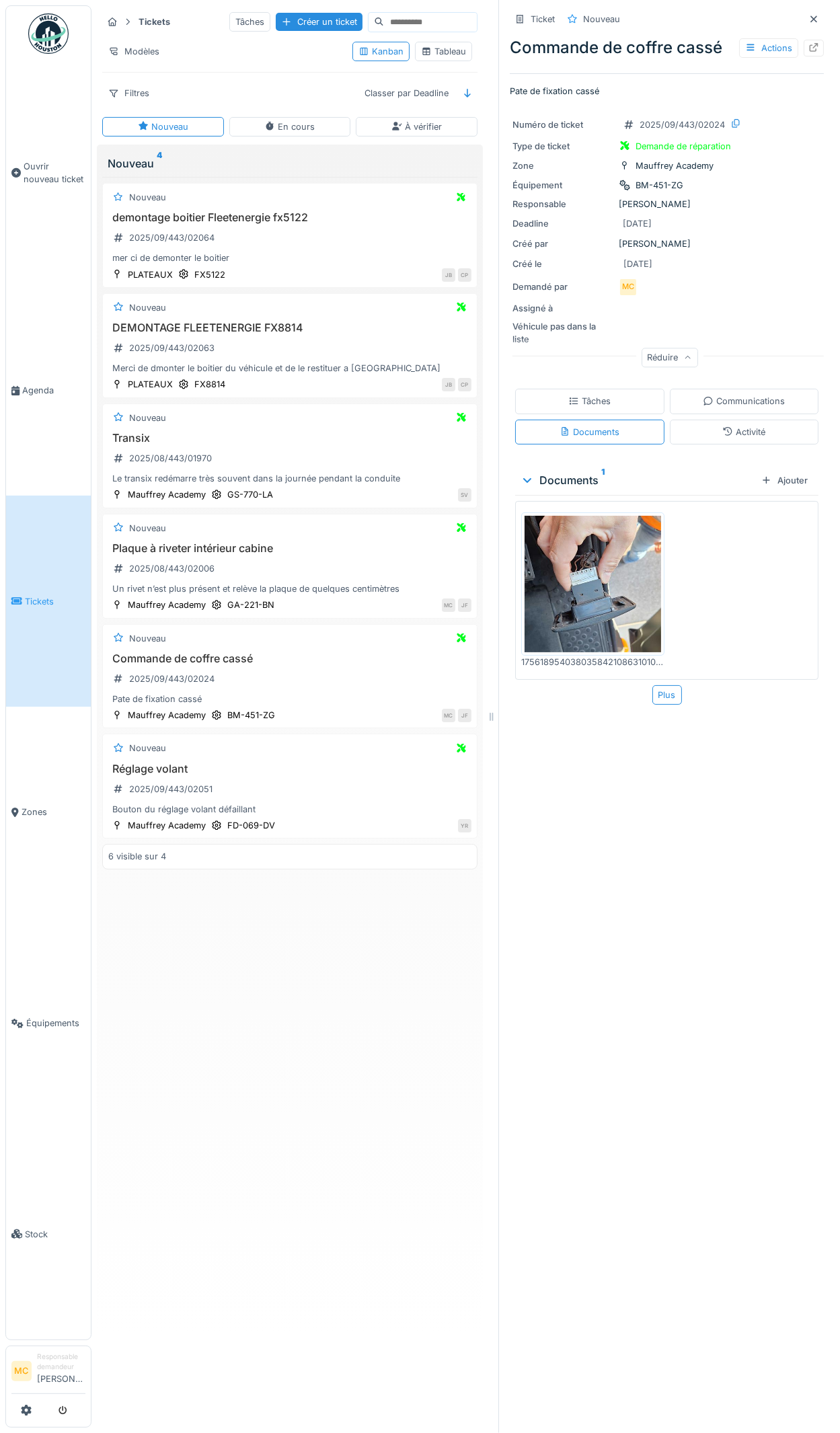
click at [583, 473] on img at bounding box center [592, 584] width 137 height 137
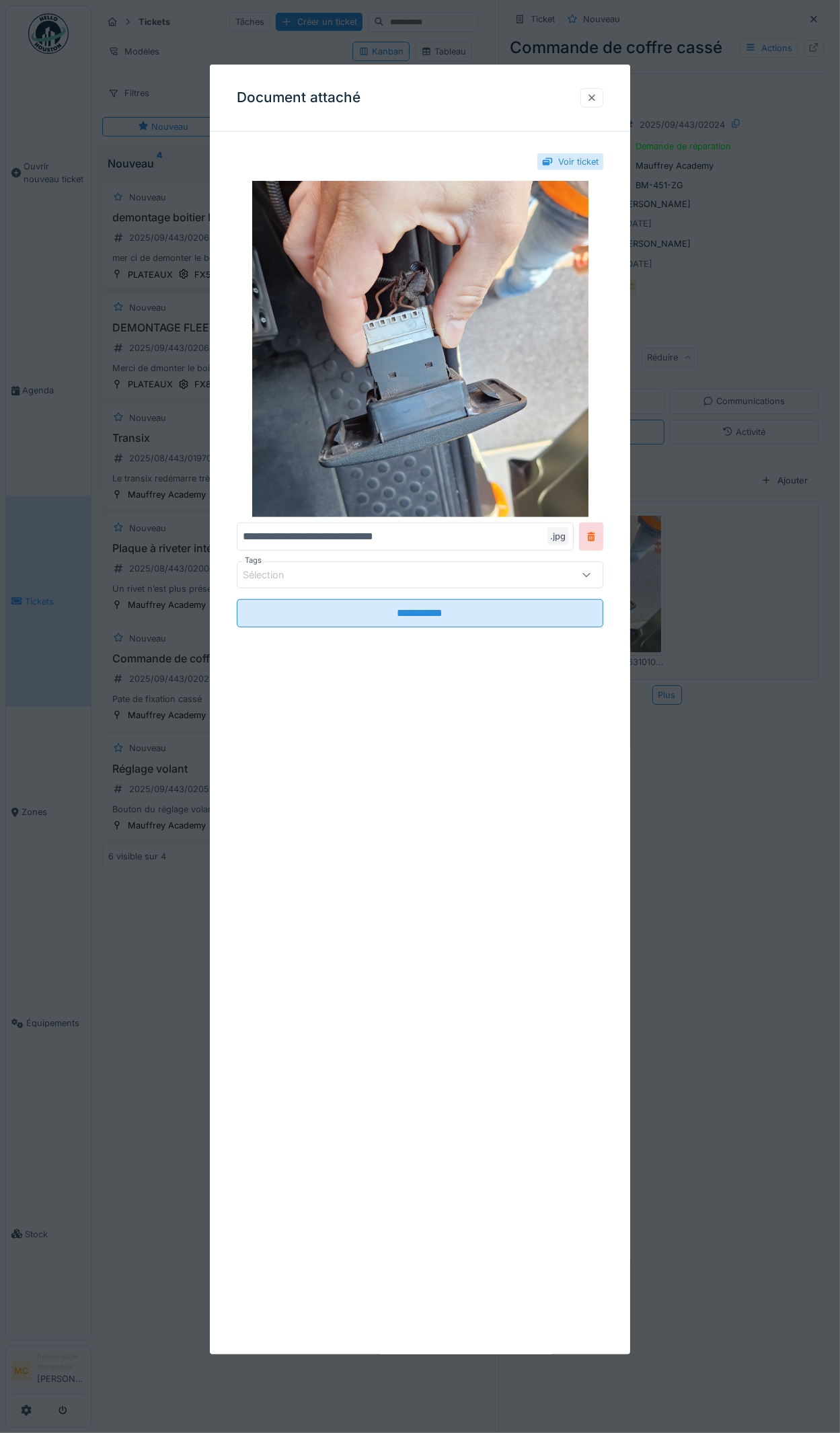
click at [592, 96] on div at bounding box center [591, 98] width 11 height 12
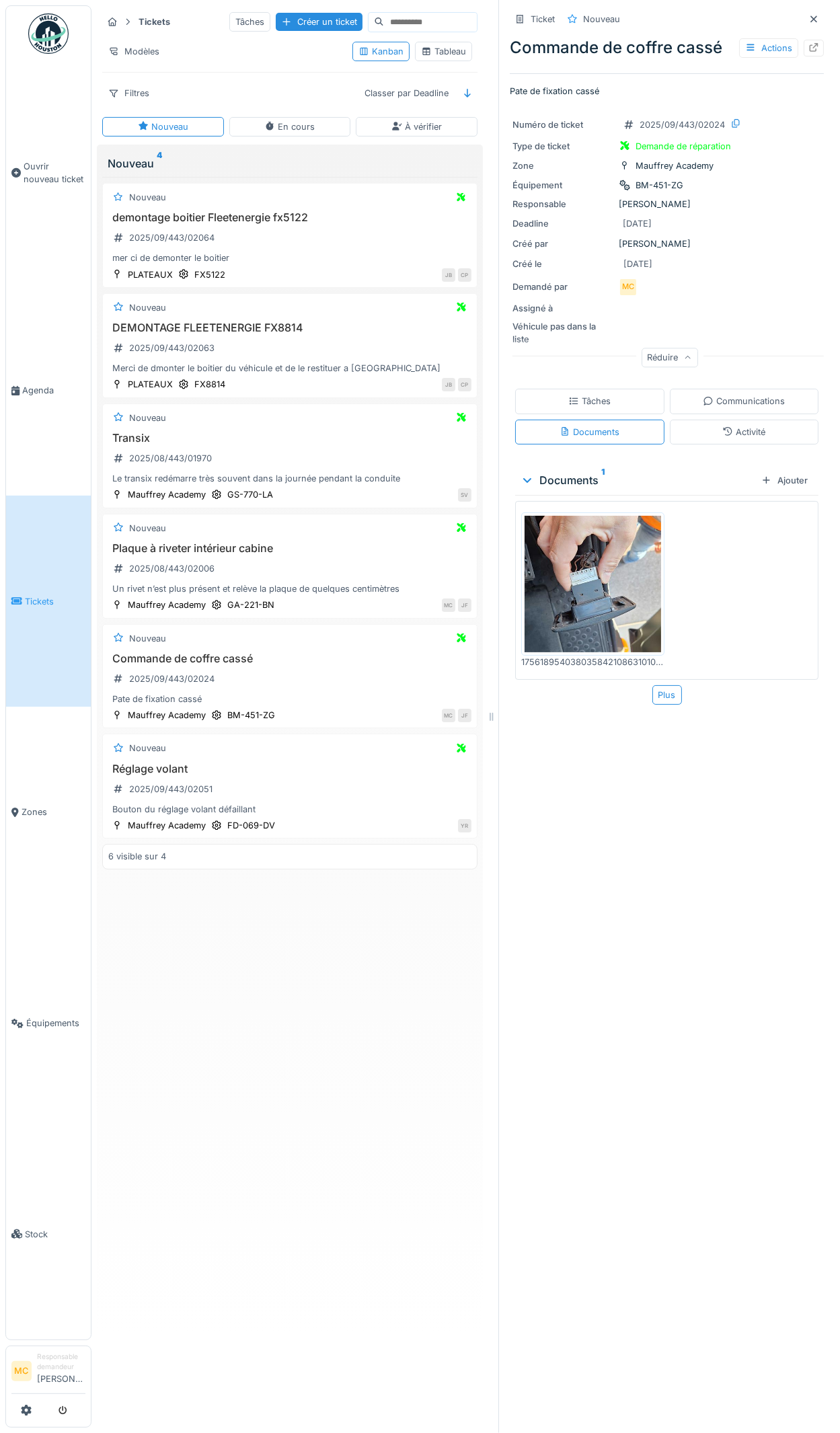
click at [610, 394] on div "Tâches" at bounding box center [590, 402] width 149 height 25
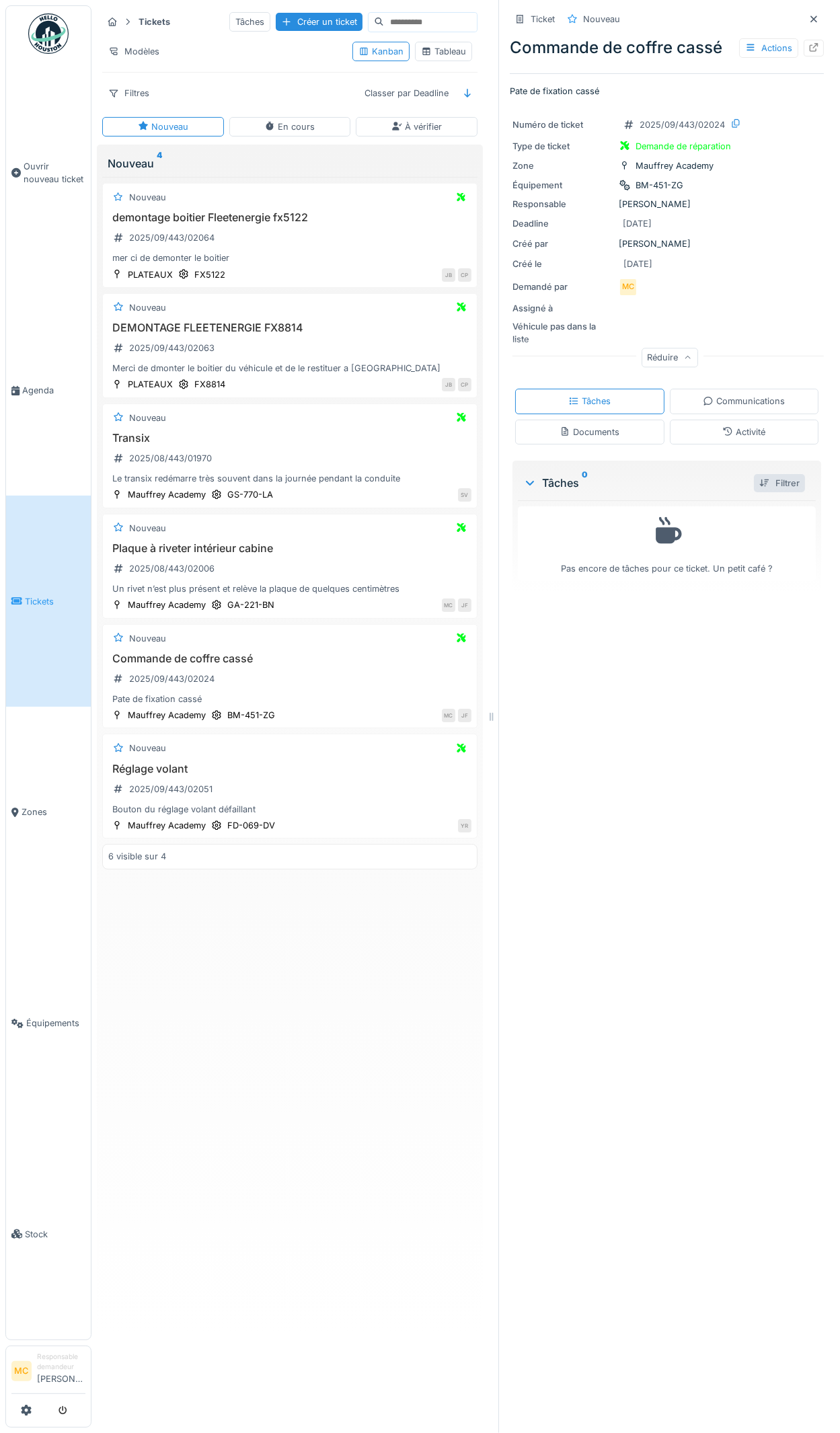
click at [690, 473] on div "Filtrer" at bounding box center [779, 483] width 51 height 18
click at [219, 473] on div "Réglage volant 2025/09/443/02051 Bouton du réglage volant défaillant" at bounding box center [290, 790] width 363 height 54
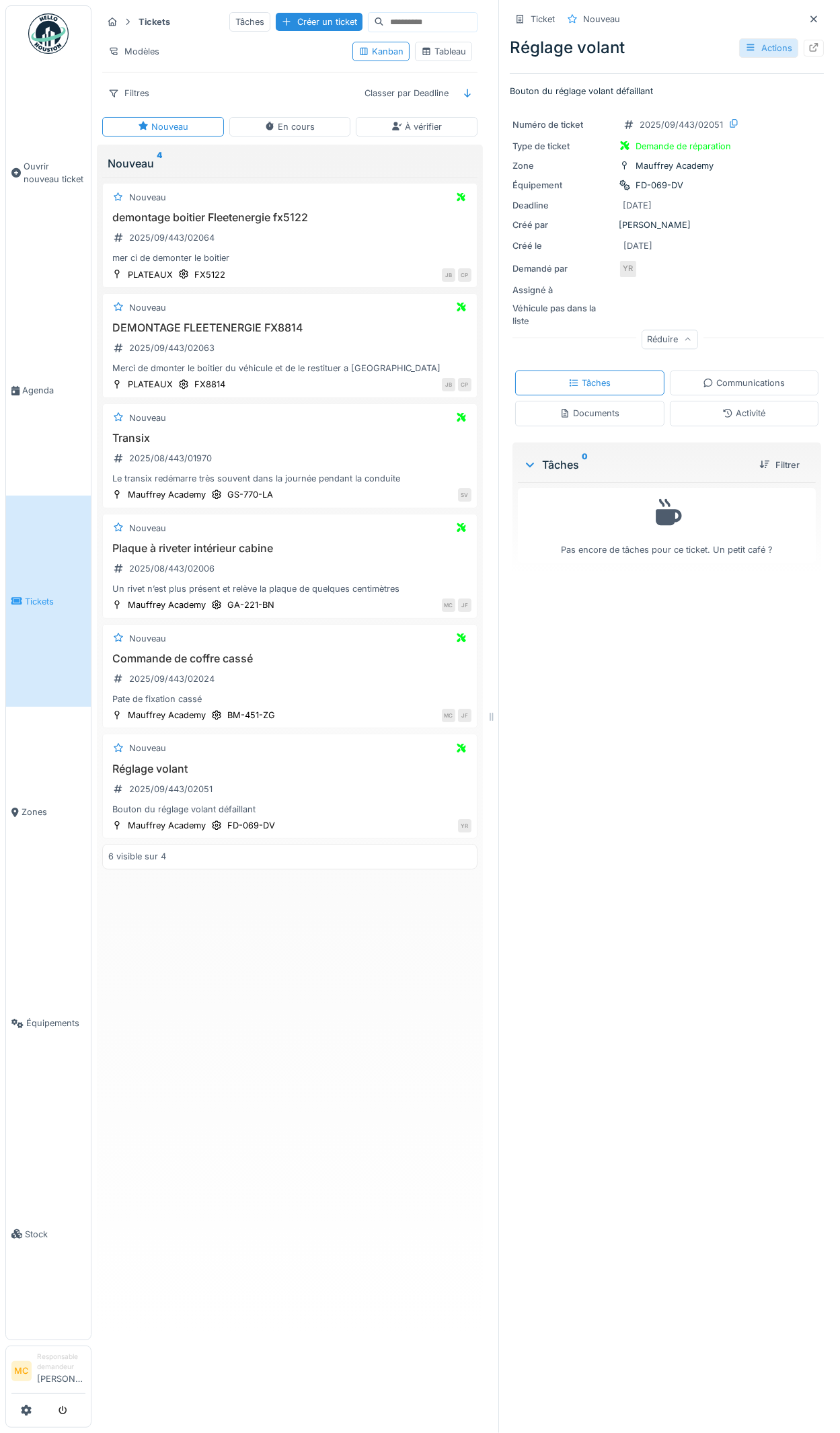
click at [690, 38] on div "Actions" at bounding box center [768, 48] width 59 height 19
click at [690, 260] on div "Demandé par [PERSON_NAME]" at bounding box center [666, 270] width 309 height 19
